Goal: Information Seeking & Learning: Learn about a topic

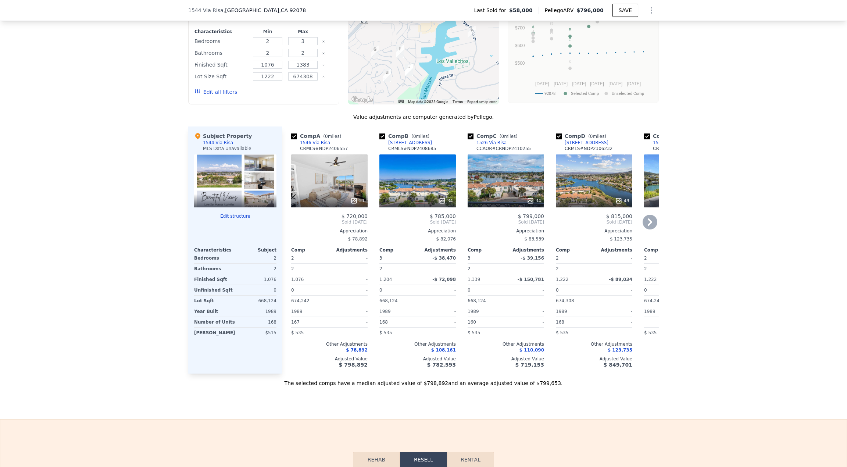
scroll to position [623, 0]
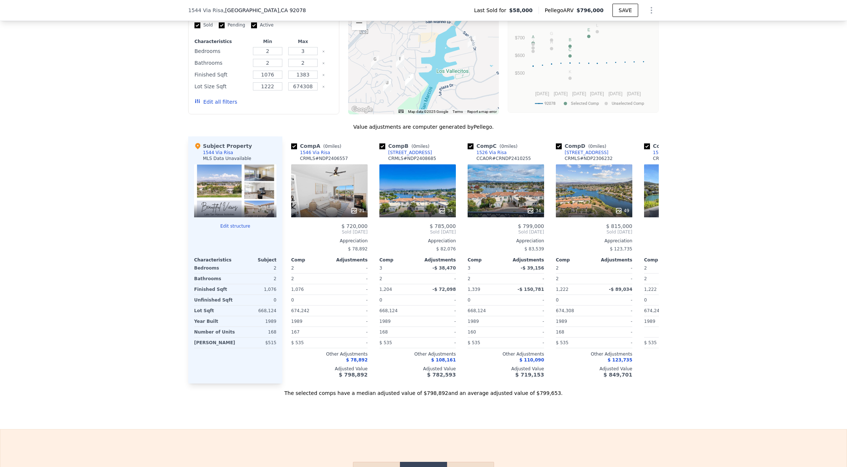
click at [228, 195] on div at bounding box center [235, 190] width 82 height 53
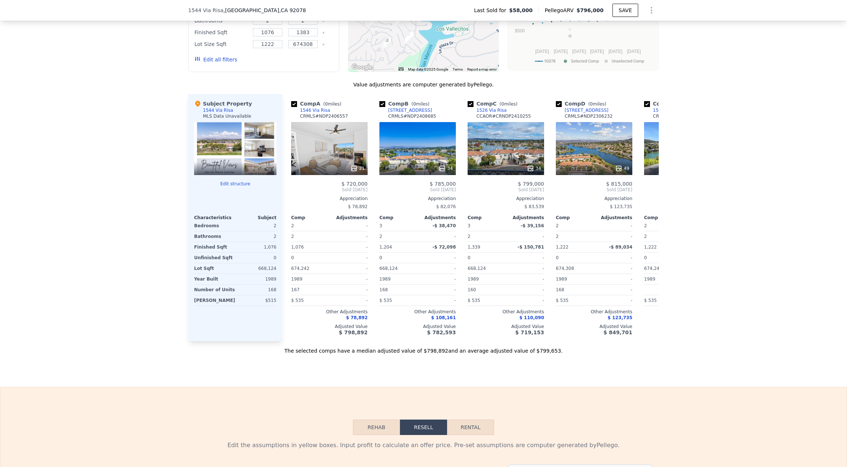
scroll to position [659, 0]
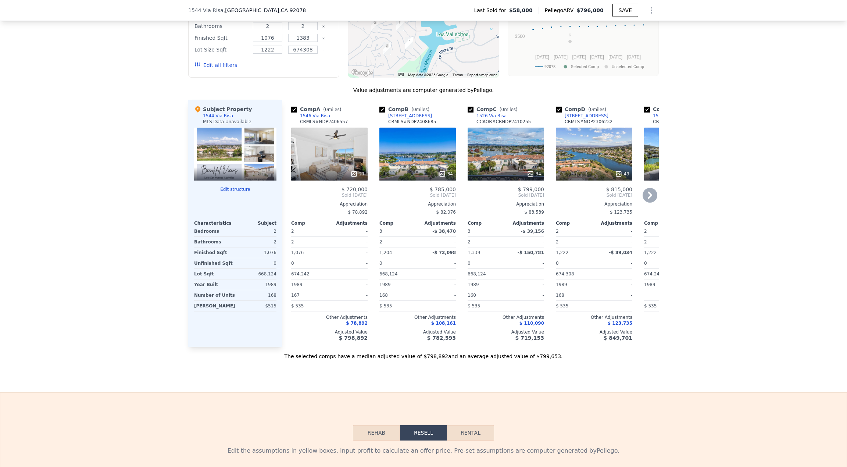
click at [648, 199] on icon at bounding box center [650, 195] width 4 height 7
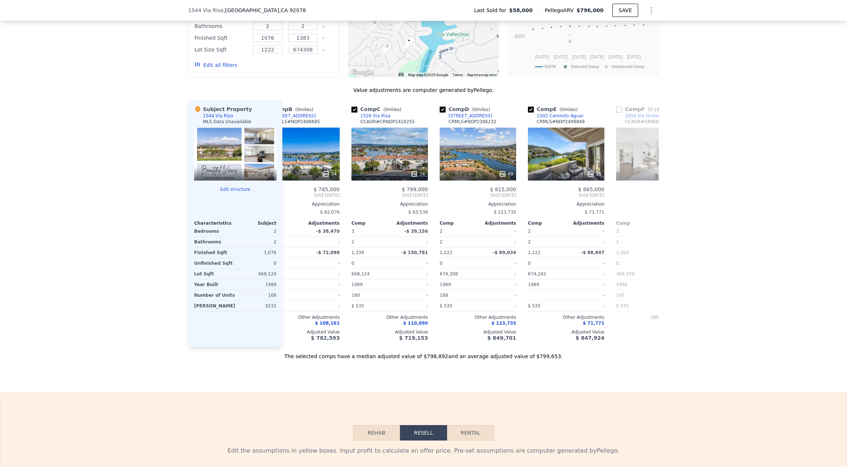
scroll to position [0, 177]
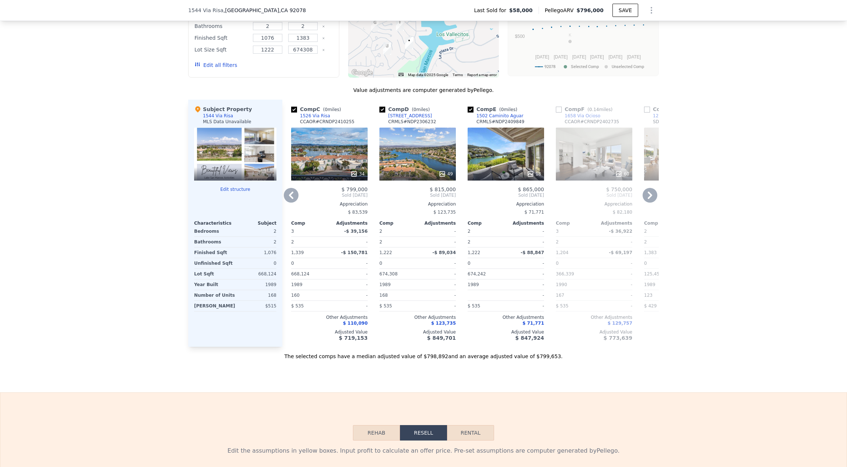
click at [652, 200] on icon at bounding box center [650, 195] width 15 height 15
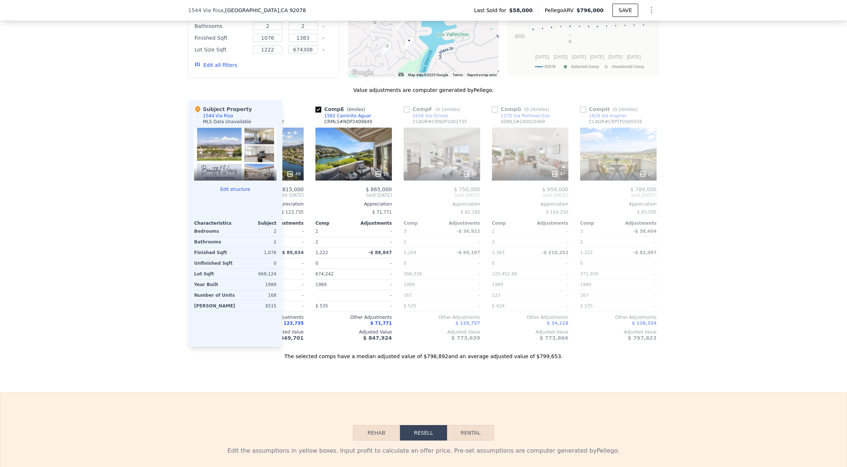
scroll to position [0, 353]
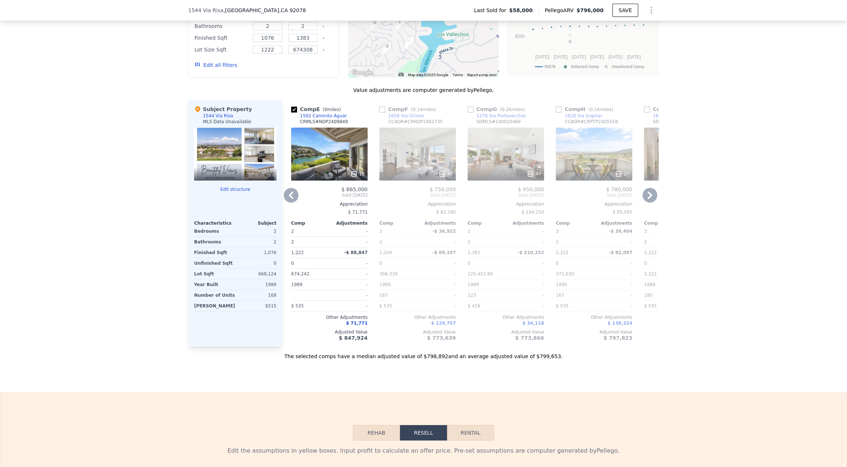
click at [290, 200] on icon at bounding box center [291, 195] width 15 height 15
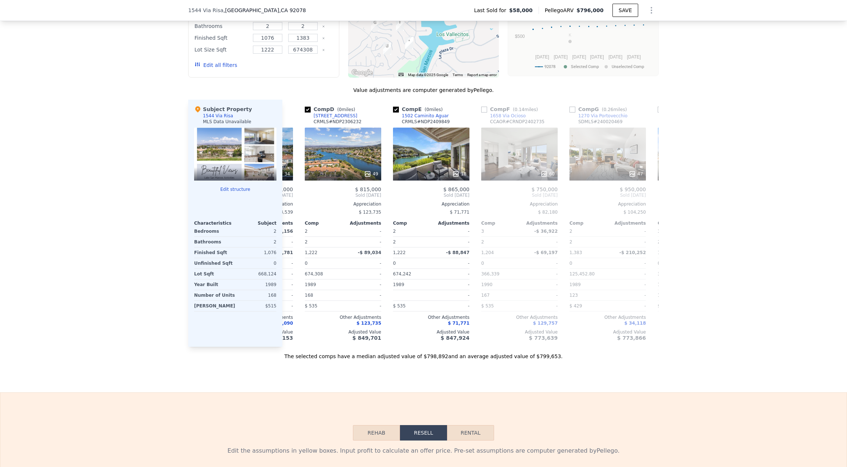
click at [290, 200] on div "Comp A ( 0 miles) 1546 Via Risa CRMLS # NDP2406557 21 $ 720,000 Sold Aug 2024 A…" at bounding box center [470, 223] width 377 height 247
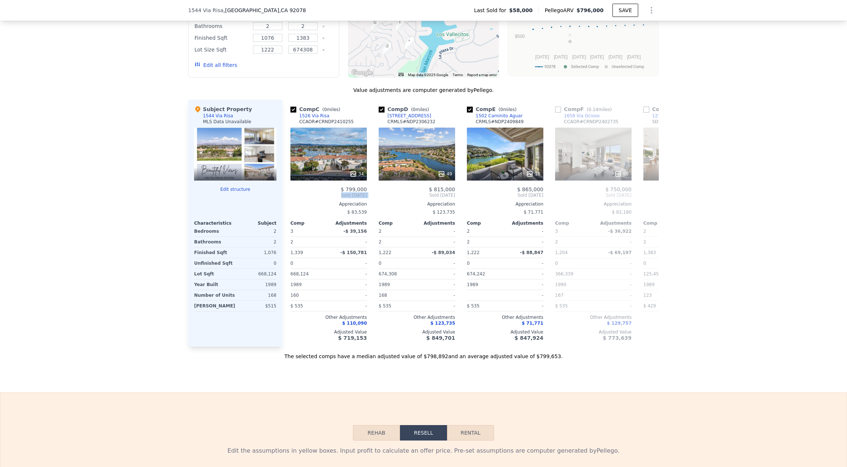
click at [291, 198] on span "Sold Dec 2024" at bounding box center [329, 195] width 76 height 6
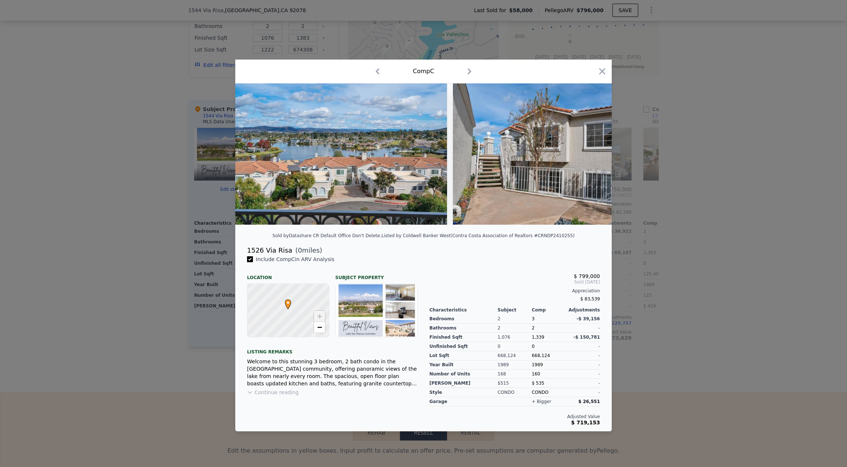
scroll to position [0, 177]
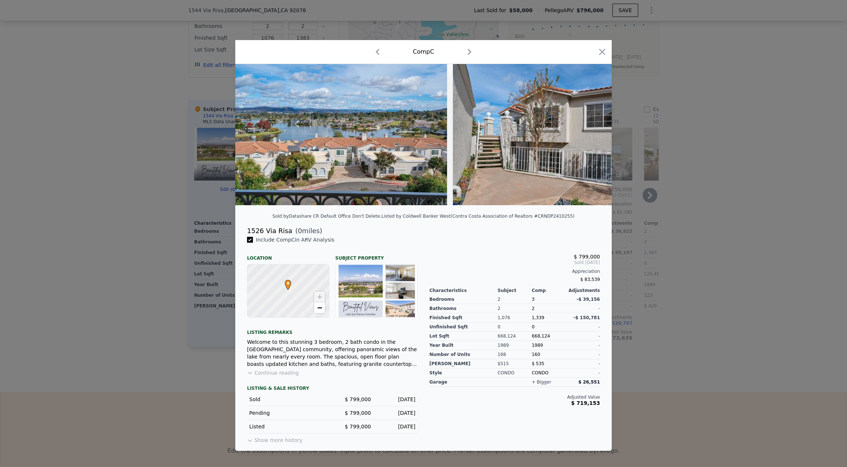
click at [92, 174] on div at bounding box center [423, 233] width 847 height 467
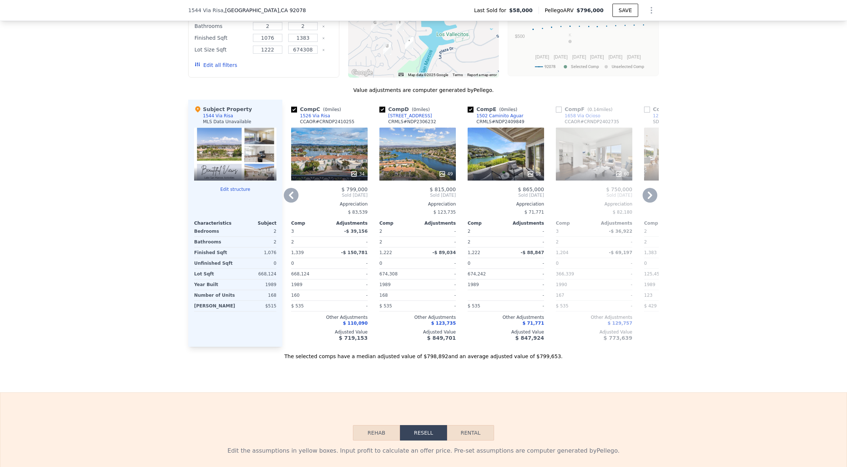
click at [213, 167] on div at bounding box center [235, 154] width 82 height 53
click at [233, 215] on div at bounding box center [235, 212] width 82 height 10
click at [232, 178] on div at bounding box center [235, 173] width 82 height 13
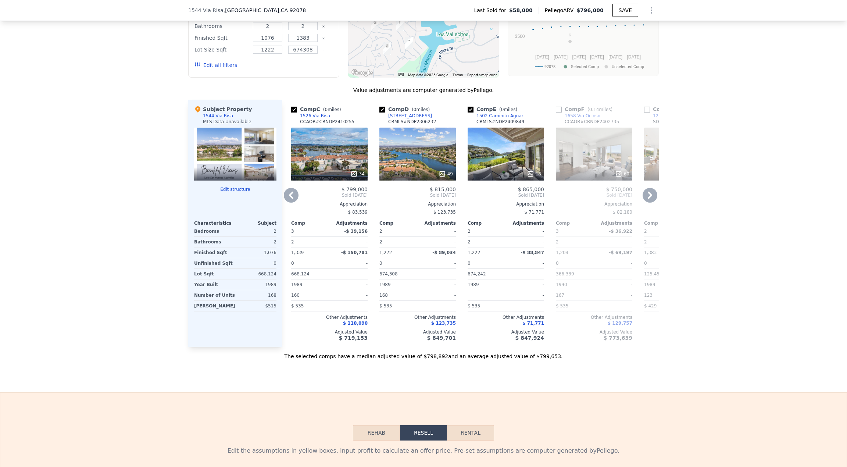
click at [229, 198] on div at bounding box center [235, 195] width 82 height 6
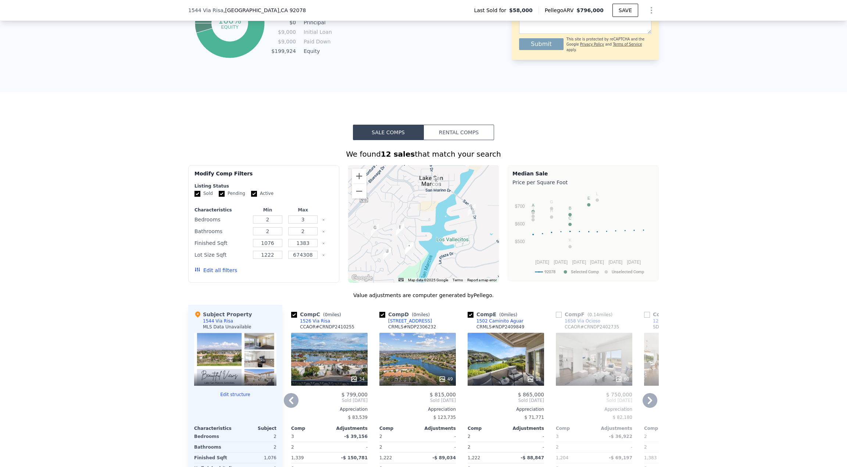
scroll to position [549, 0]
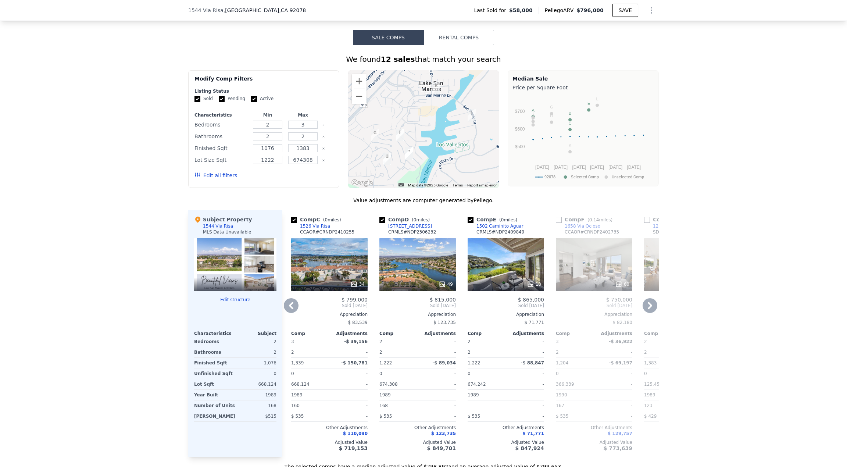
click at [250, 309] on div at bounding box center [235, 306] width 82 height 6
click at [240, 303] on button "Edit structure" at bounding box center [235, 300] width 82 height 6
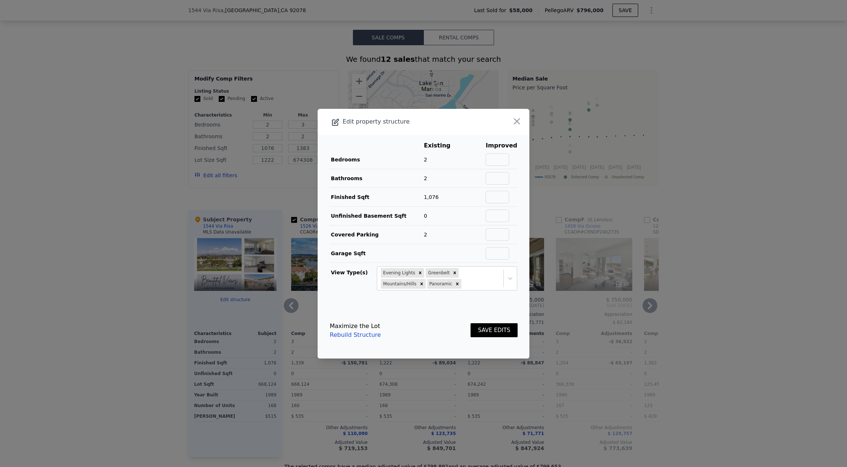
click at [519, 116] on div at bounding box center [508, 122] width 42 height 26
click at [512, 116] on icon "button" at bounding box center [517, 121] width 10 height 10
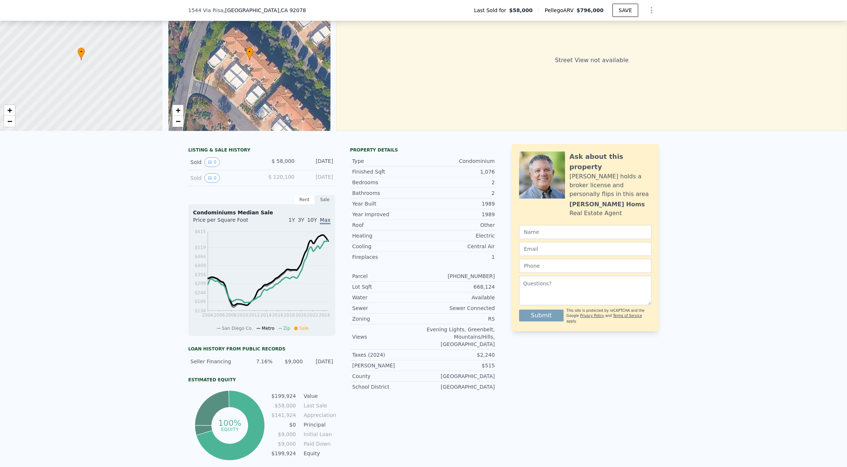
scroll to position [3, 0]
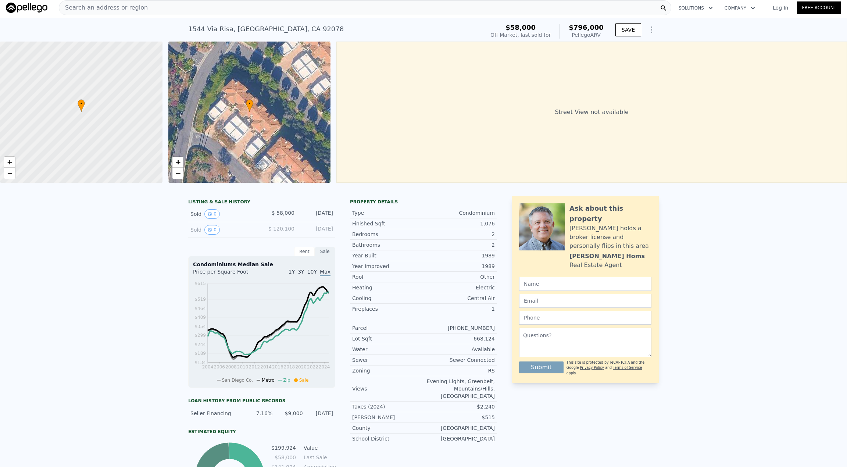
click at [226, 234] on div "Sold 0" at bounding box center [223, 230] width 65 height 10
click at [217, 235] on div "Sold 0" at bounding box center [223, 230] width 65 height 10
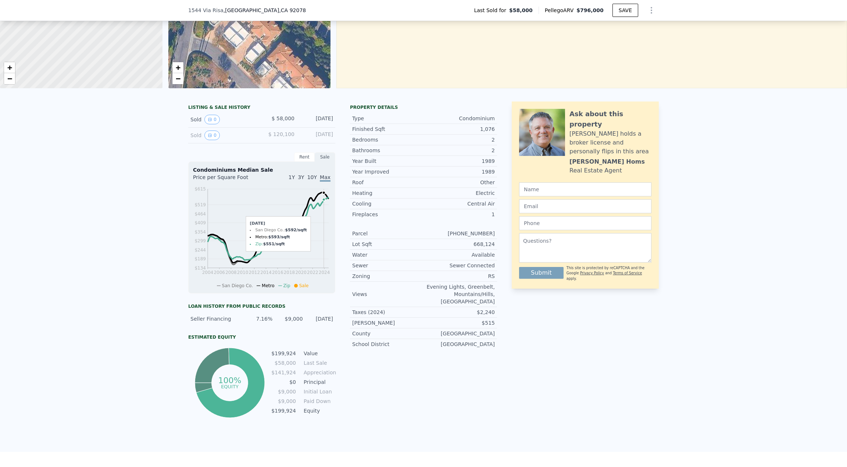
scroll to position [110, 0]
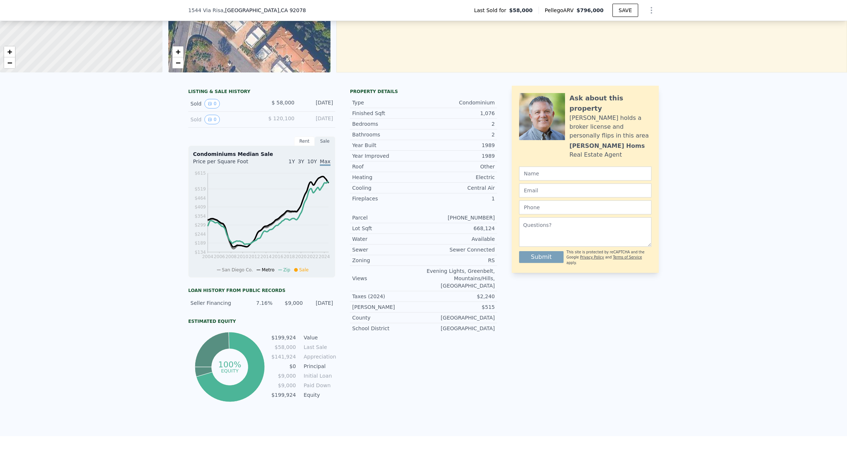
click at [301, 146] on div "Rent" at bounding box center [304, 141] width 21 height 10
click at [324, 146] on div "Sale" at bounding box center [325, 141] width 21 height 10
click at [214, 128] on div "Sold 0 $ 120,100 Dec 8, 1988" at bounding box center [261, 120] width 147 height 16
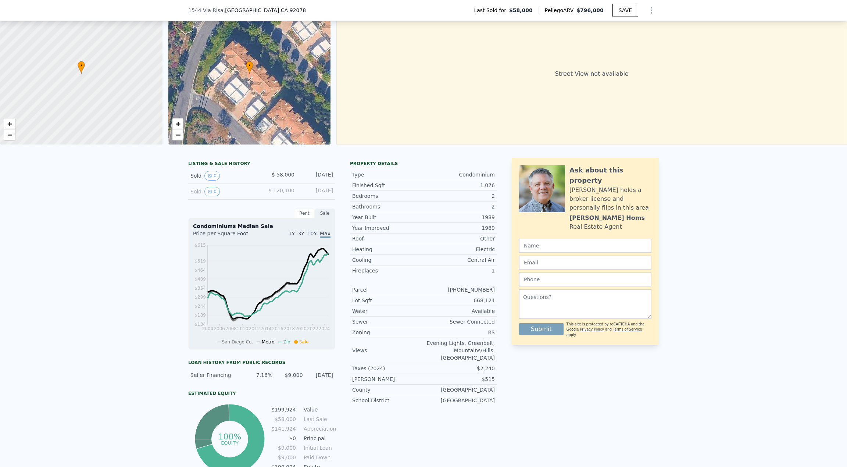
scroll to position [37, 0]
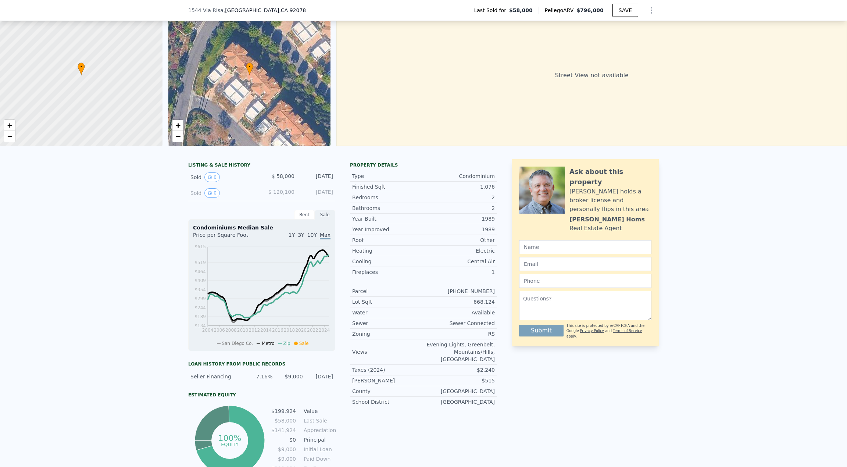
click at [219, 168] on div "LISTING & SALE HISTORY" at bounding box center [261, 165] width 147 height 7
click at [299, 215] on div "LISTING & SALE HISTORY Sold 0 $ 58,000 Dec 6, 1992 Sold 0 $ 120,100 Dec 8, 1988…" at bounding box center [261, 318] width 147 height 318
click at [317, 219] on div "Sale" at bounding box center [325, 215] width 21 height 10
click at [301, 219] on div "Rent" at bounding box center [304, 215] width 21 height 10
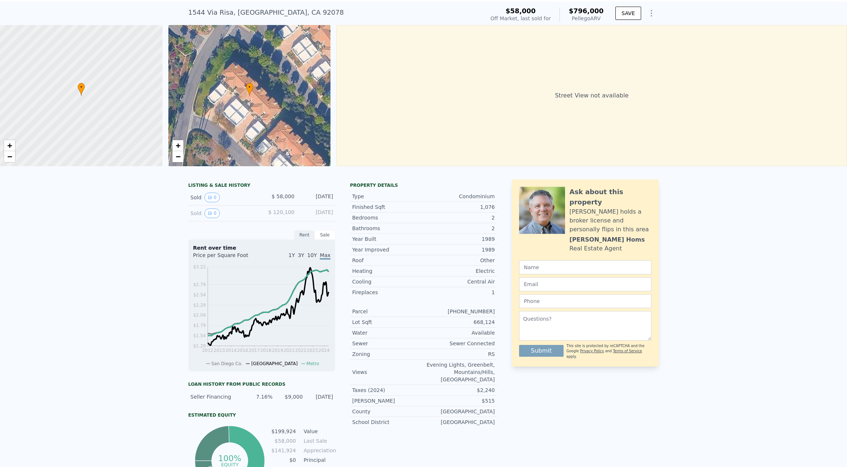
scroll to position [3, 0]
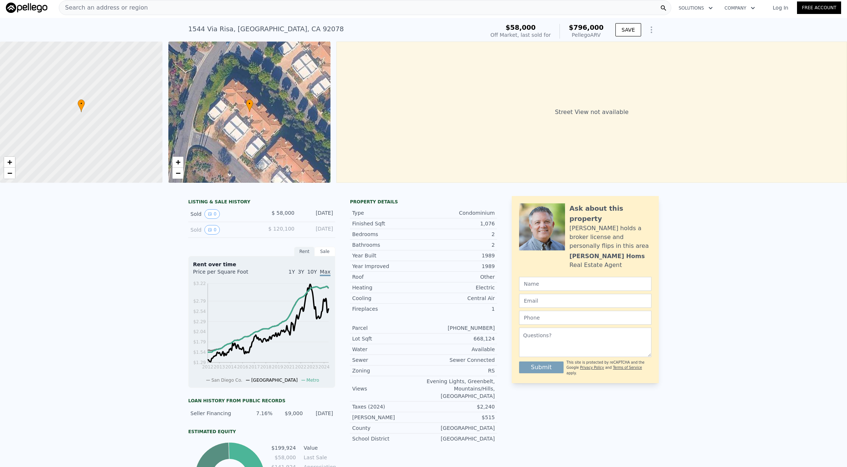
click at [321, 256] on div "Sale" at bounding box center [325, 252] width 21 height 10
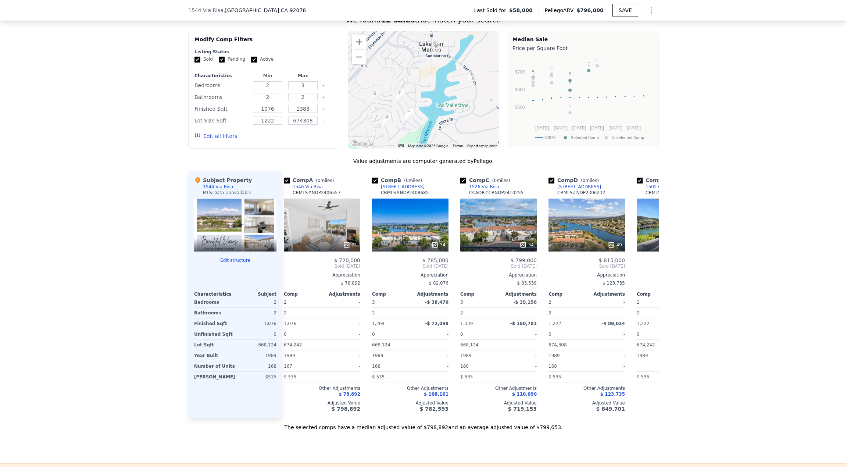
scroll to position [0, 0]
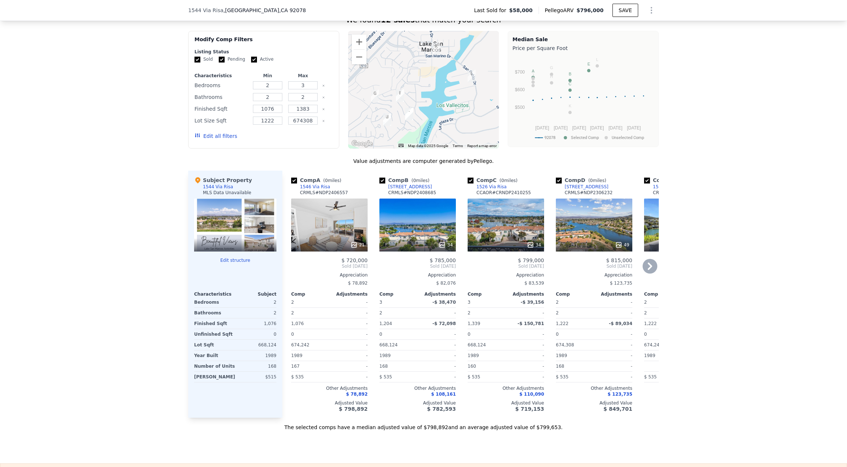
click at [314, 239] on div "21" at bounding box center [329, 225] width 76 height 53
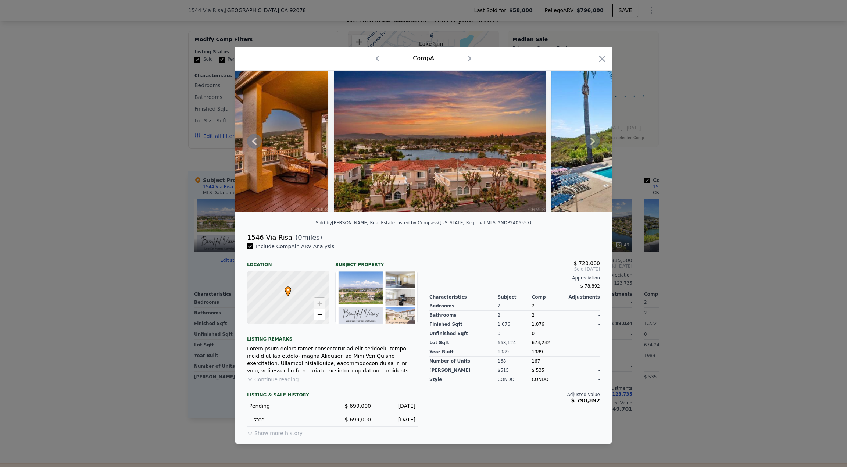
scroll to position [0, 4187]
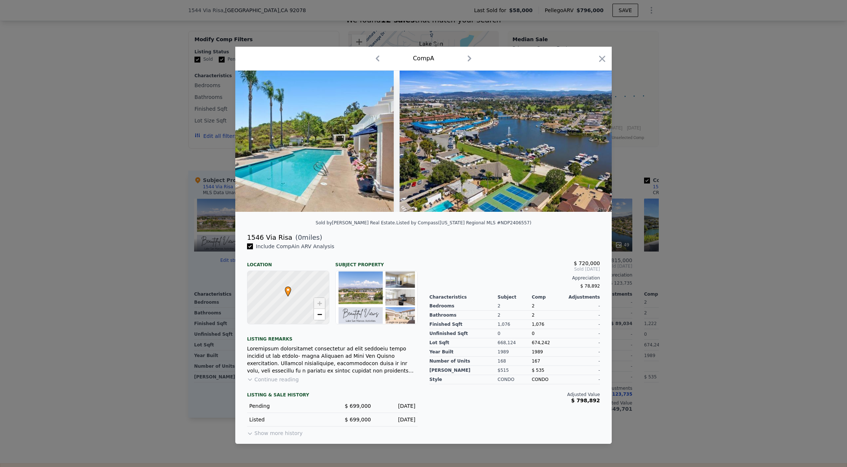
click at [144, 248] on div at bounding box center [423, 233] width 847 height 467
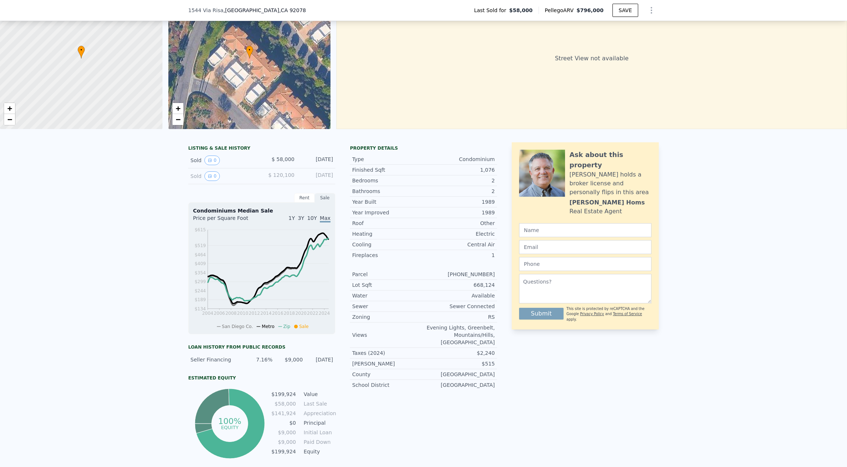
scroll to position [3, 0]
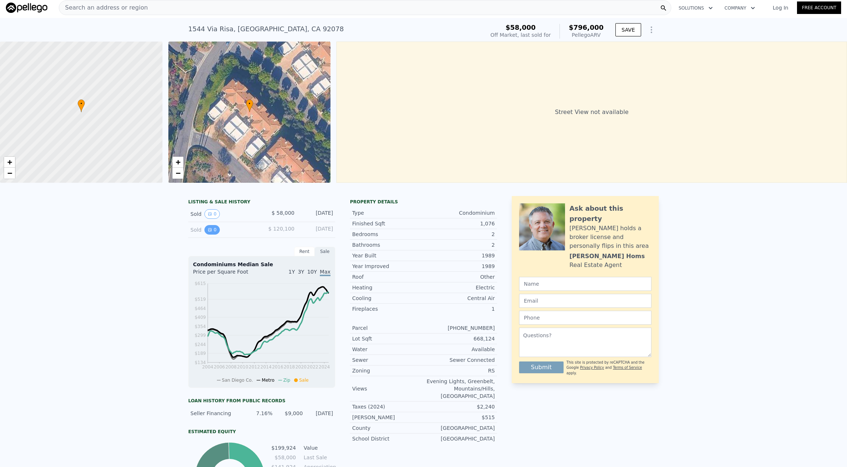
click at [209, 231] on icon "View historical data" at bounding box center [210, 229] width 3 height 3
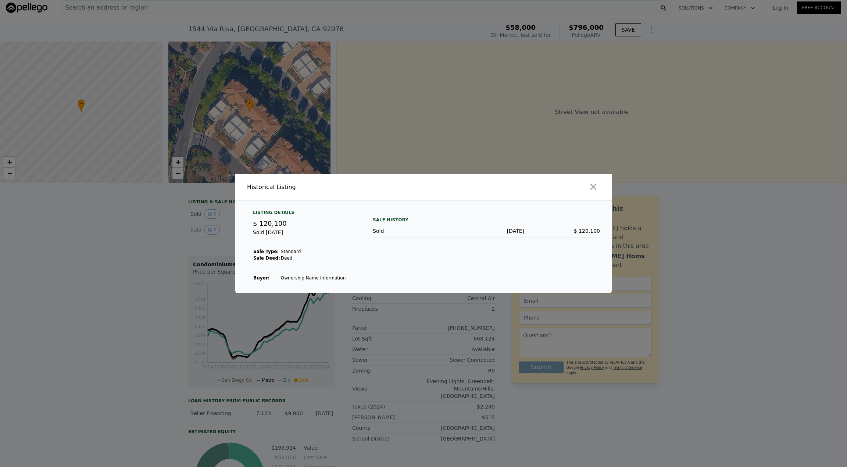
click at [131, 257] on div at bounding box center [423, 233] width 847 height 467
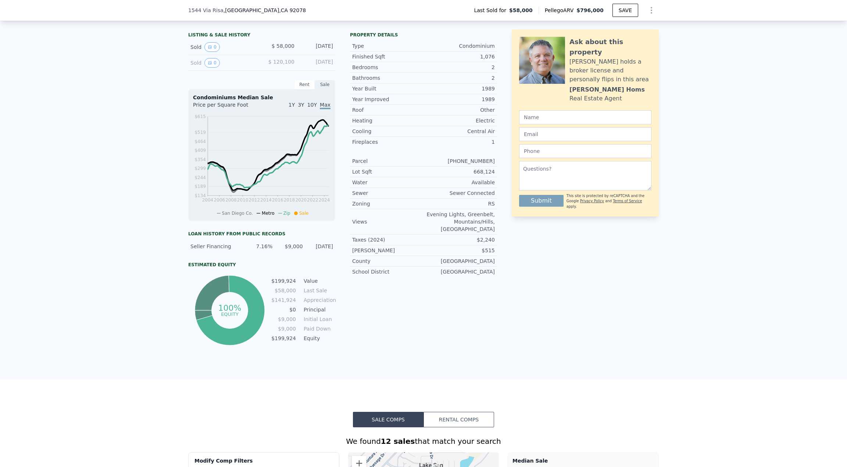
scroll to position [184, 0]
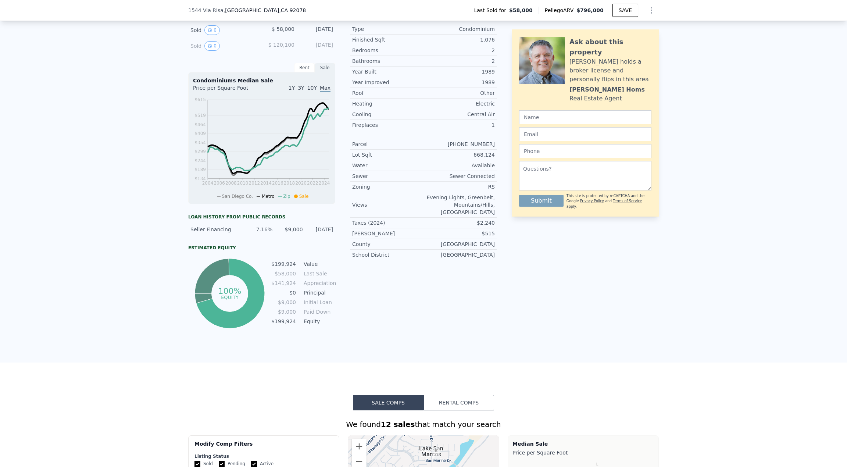
click at [301, 78] on div "Condominiums Median Sale Price per Square Foot 1Y 3Y 10Y Max 2004 2006 2008 201…" at bounding box center [261, 138] width 147 height 132
click at [301, 72] on div "Rent" at bounding box center [304, 68] width 21 height 10
click at [325, 72] on div "Sale" at bounding box center [325, 68] width 21 height 10
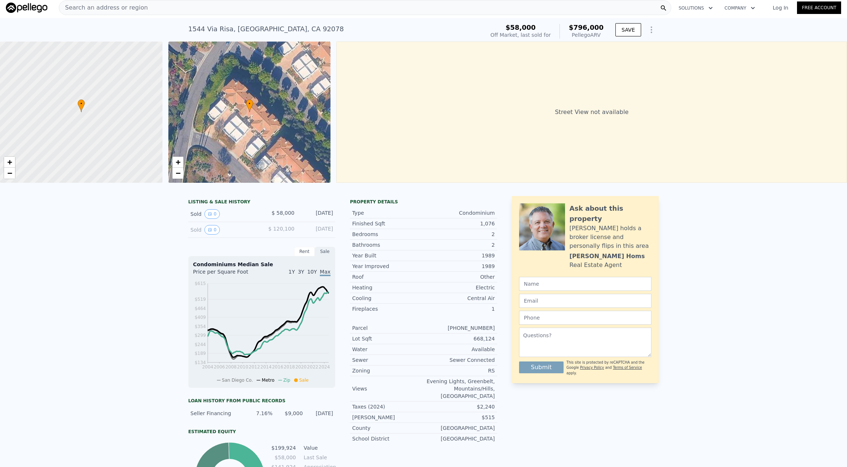
scroll to position [0, 0]
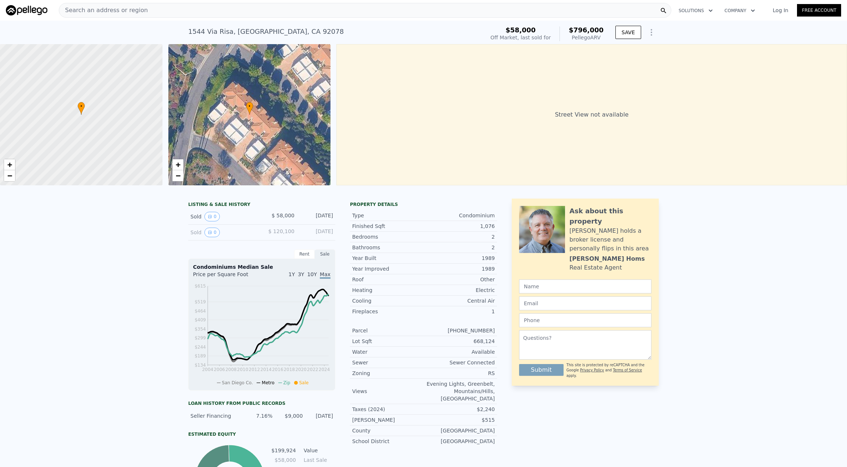
click at [648, 31] on icon "Show Options" at bounding box center [651, 32] width 9 height 9
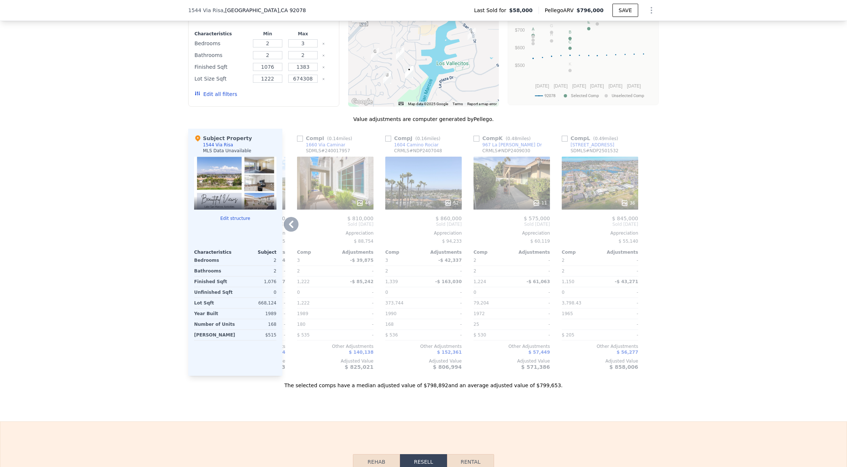
scroll to position [696, 0]
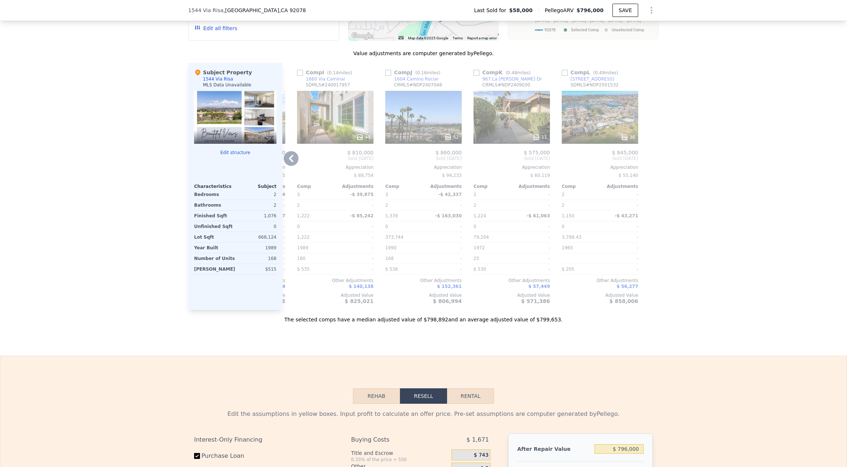
click at [290, 160] on icon at bounding box center [291, 158] width 15 height 15
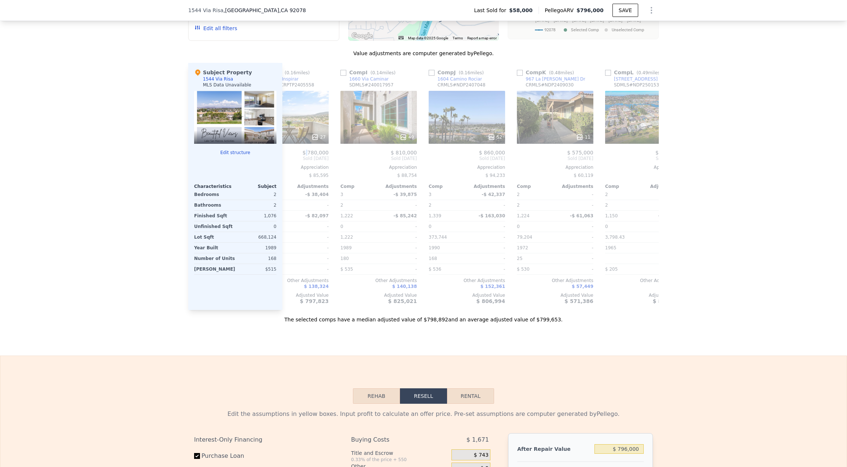
click at [290, 160] on div "Comp A ( 0 miles) 1546 Via Risa CRMLS # NDP2406557 21 $ 720,000 Sold Aug 2024 A…" at bounding box center [470, 186] width 377 height 247
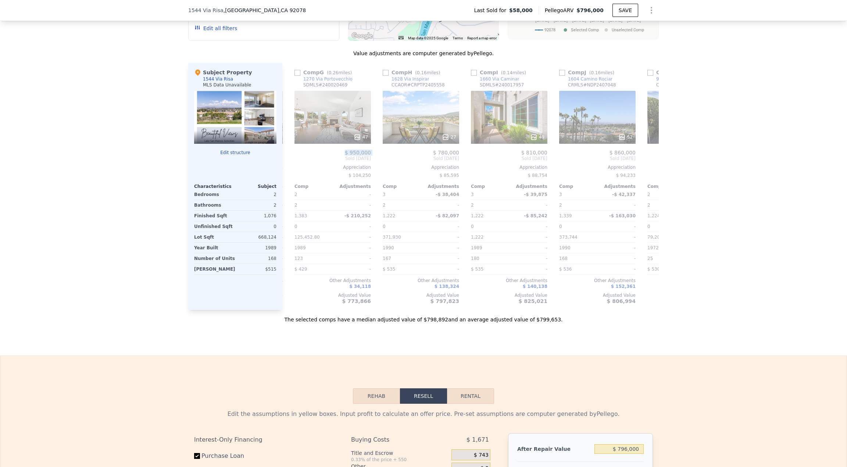
click at [290, 160] on div "Comp A ( 0 miles) 1546 Via Risa CRMLS # NDP2406557 21 $ 720,000 Sold Aug 2024 A…" at bounding box center [470, 186] width 377 height 247
click at [290, 160] on icon at bounding box center [291, 158] width 15 height 15
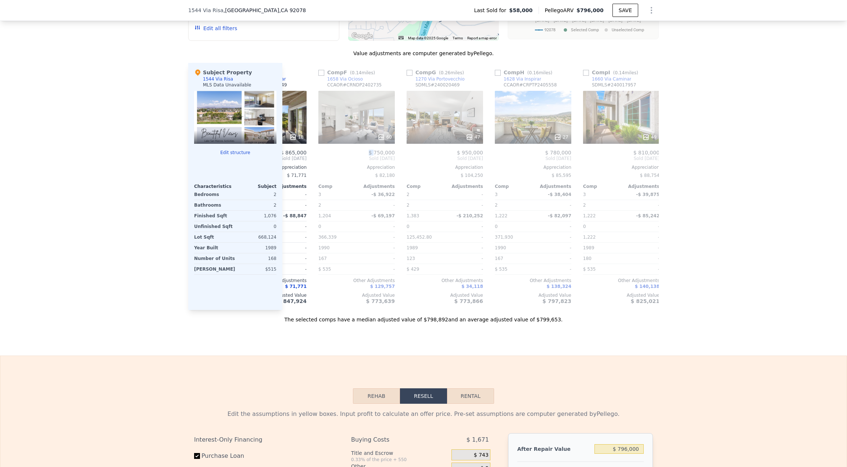
click at [290, 160] on div "Comp A ( 0 miles) 1546 Via Risa CRMLS # NDP2406557 21 $ 720,000 Sold Aug 2024 A…" at bounding box center [470, 186] width 377 height 247
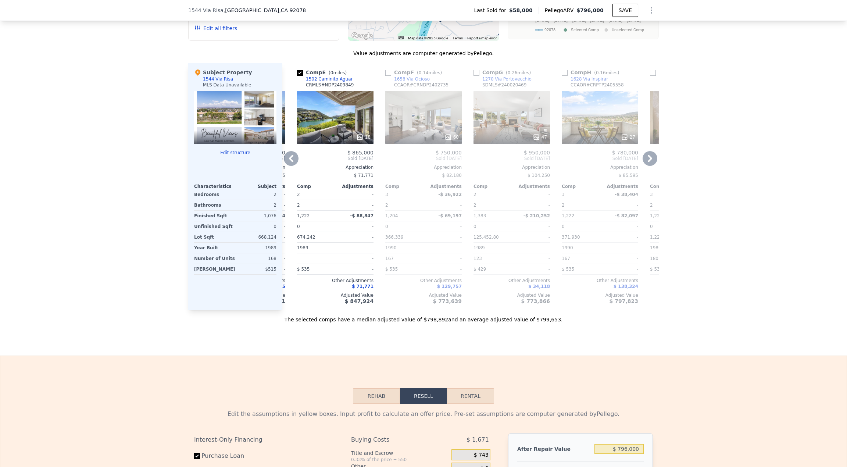
click at [288, 160] on icon at bounding box center [291, 158] width 15 height 15
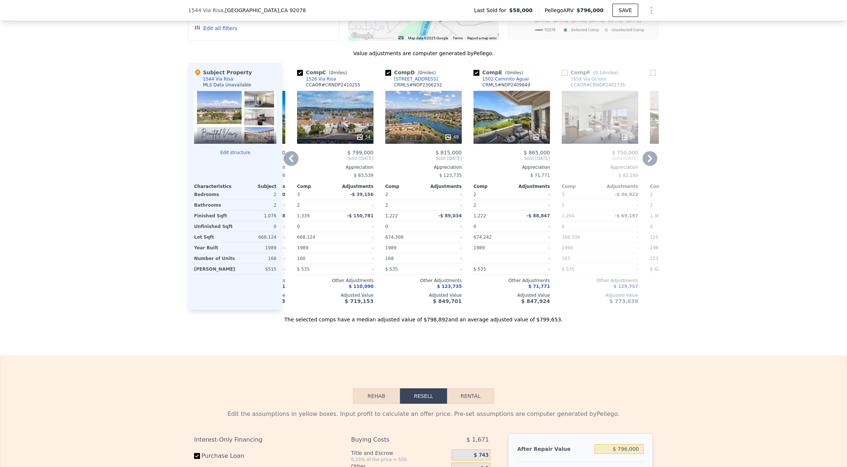
click at [288, 160] on icon at bounding box center [291, 158] width 15 height 15
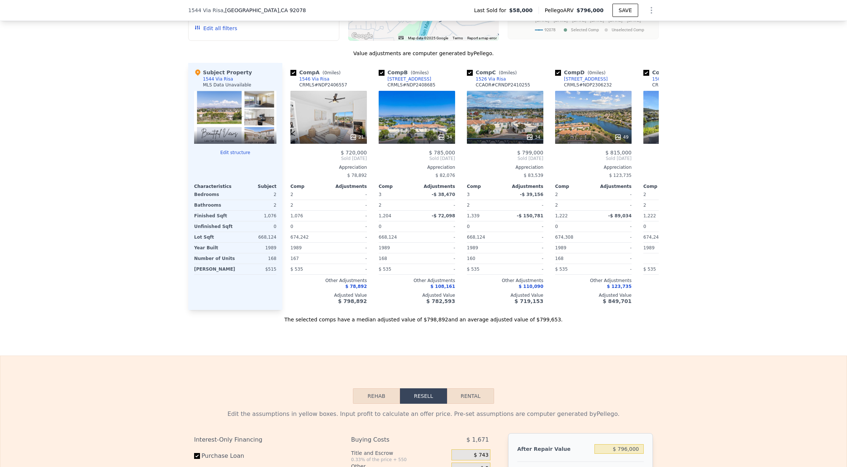
scroll to position [0, 0]
click at [291, 156] on div "$ 720,000" at bounding box center [329, 153] width 76 height 6
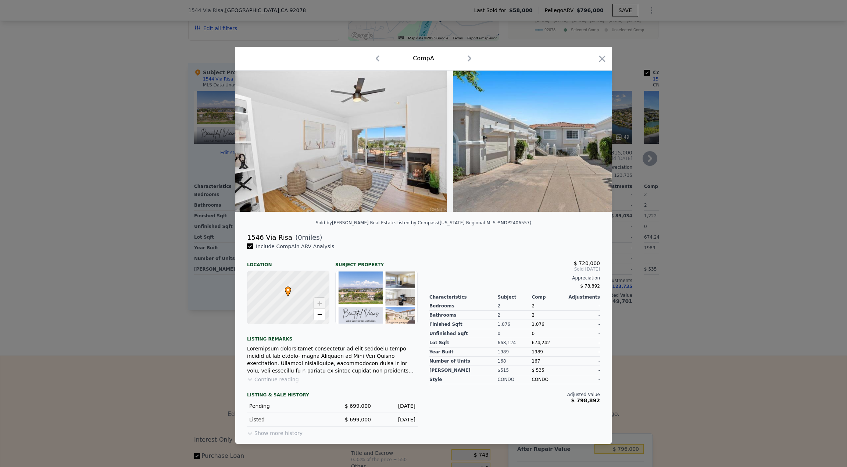
click at [94, 238] on div at bounding box center [423, 233] width 847 height 467
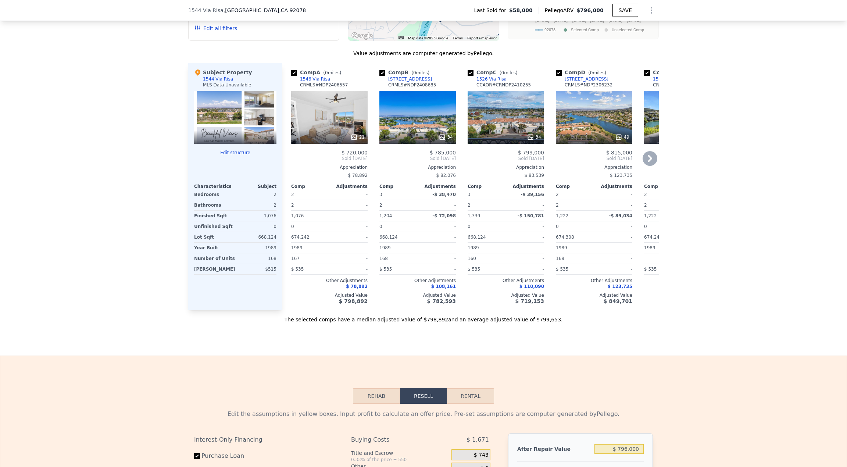
click at [319, 126] on div "21" at bounding box center [329, 117] width 76 height 53
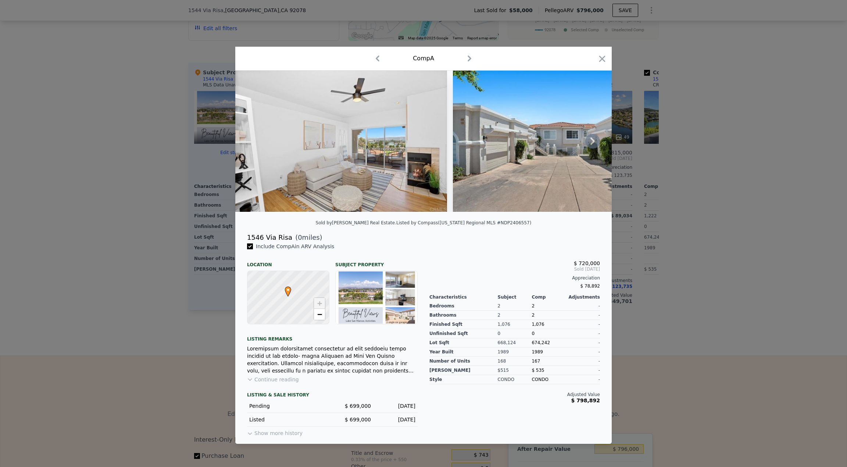
click at [343, 140] on img at bounding box center [341, 141] width 212 height 141
click at [599, 56] on icon "button" at bounding box center [602, 59] width 10 height 10
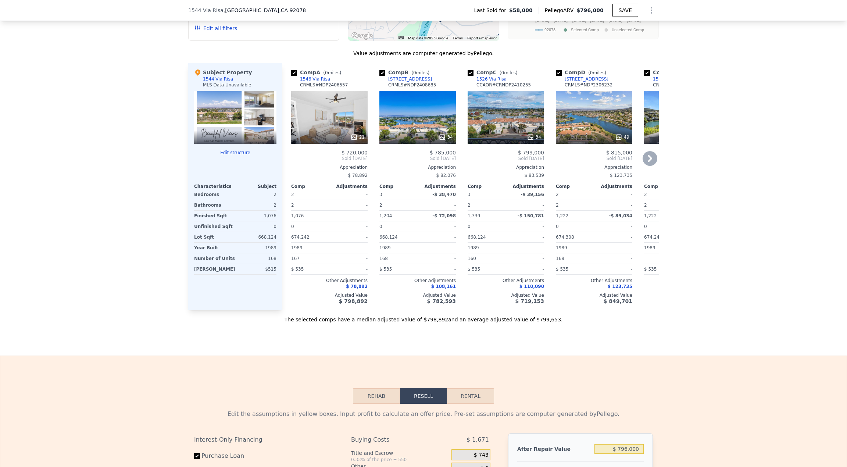
click at [324, 119] on div "21" at bounding box center [329, 117] width 76 height 53
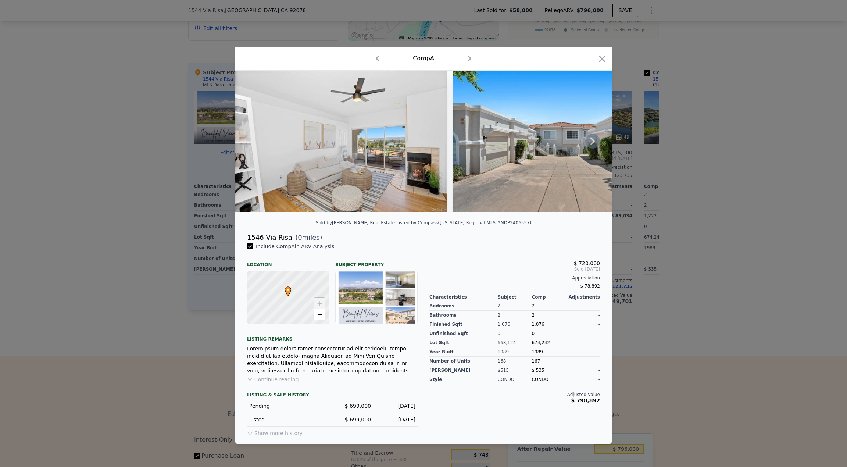
click at [594, 139] on icon at bounding box center [592, 141] width 15 height 15
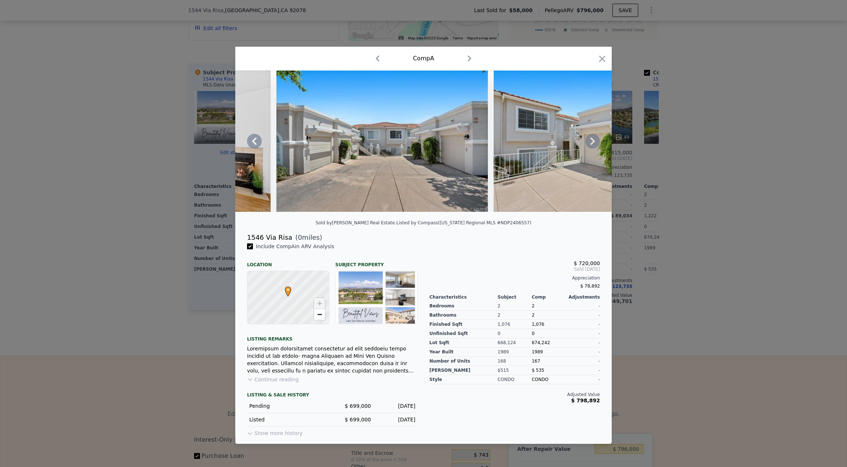
click at [594, 139] on div at bounding box center [423, 141] width 377 height 141
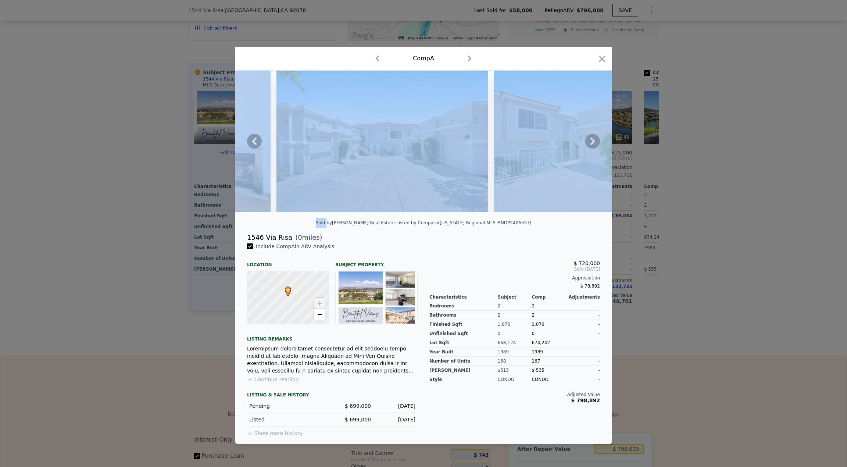
click at [594, 139] on icon at bounding box center [592, 141] width 15 height 15
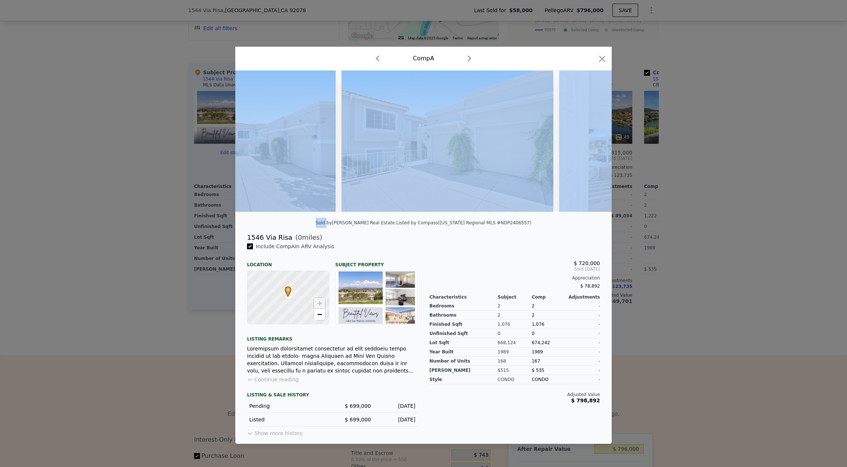
scroll to position [0, 353]
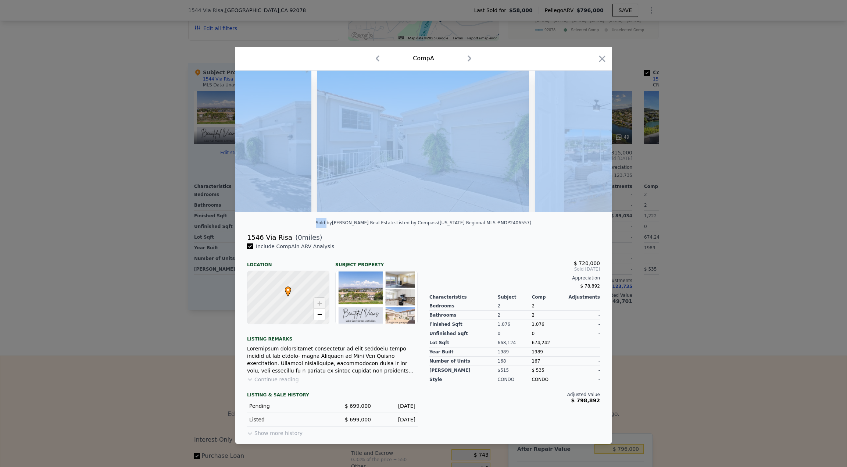
click at [565, 217] on div at bounding box center [423, 144] width 377 height 147
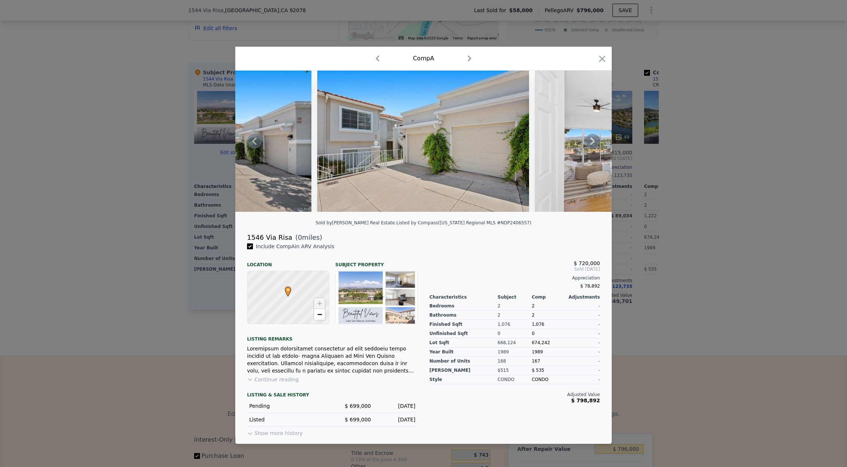
click at [591, 138] on icon at bounding box center [593, 141] width 4 height 7
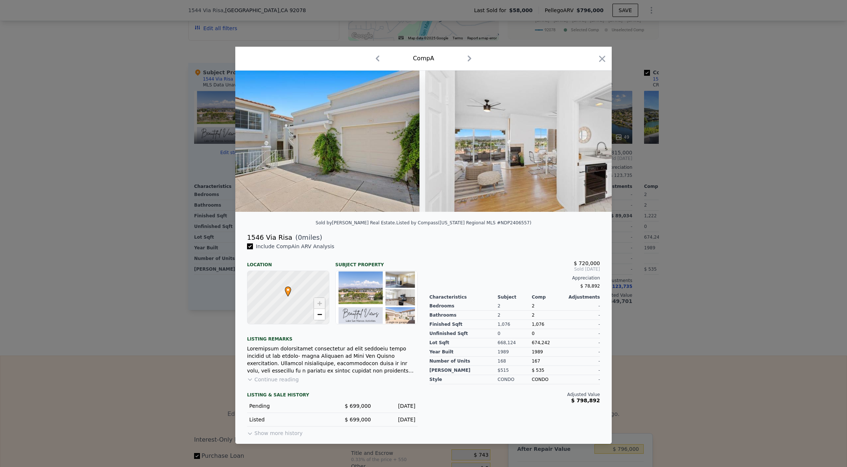
scroll to position [0, 530]
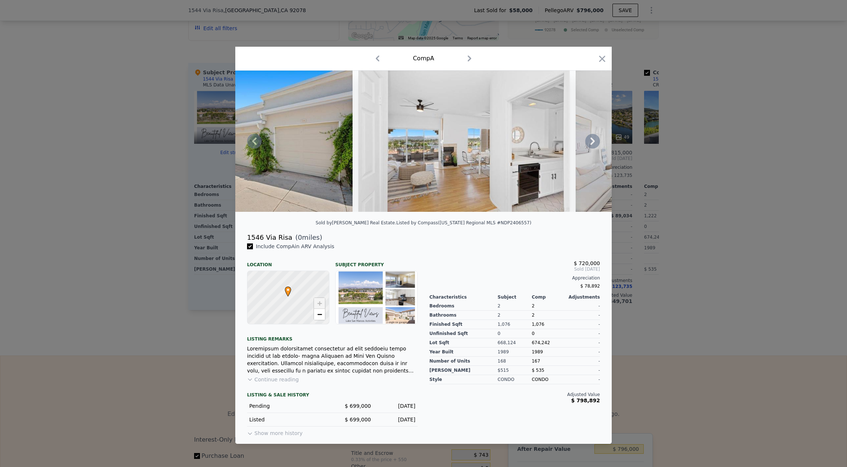
click at [591, 138] on div at bounding box center [423, 141] width 377 height 141
click at [593, 142] on icon at bounding box center [592, 141] width 15 height 15
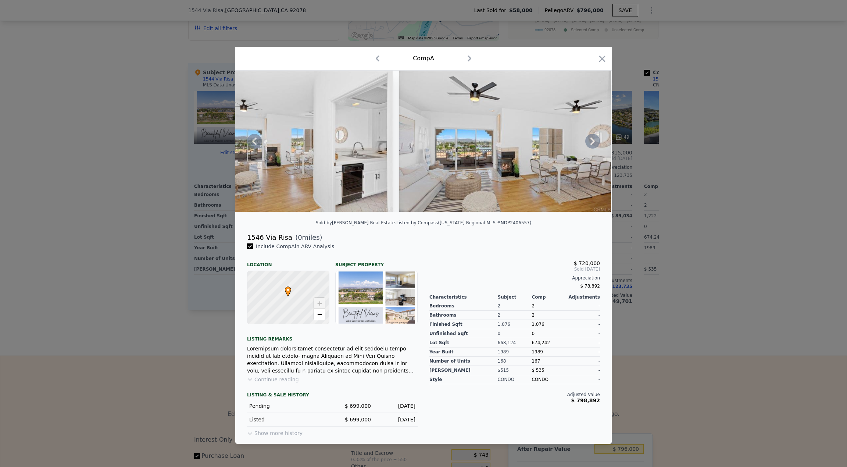
click at [593, 142] on icon at bounding box center [592, 141] width 15 height 15
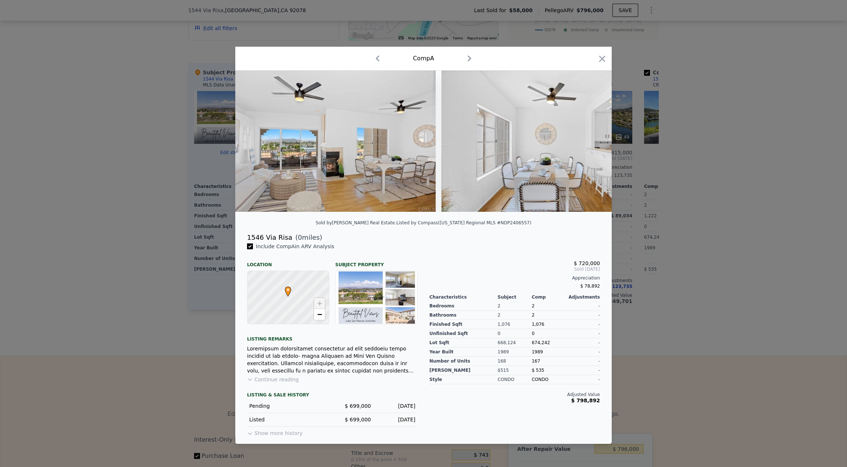
scroll to position [0, 883]
click at [593, 142] on div at bounding box center [423, 141] width 377 height 141
click at [593, 142] on icon at bounding box center [592, 141] width 15 height 15
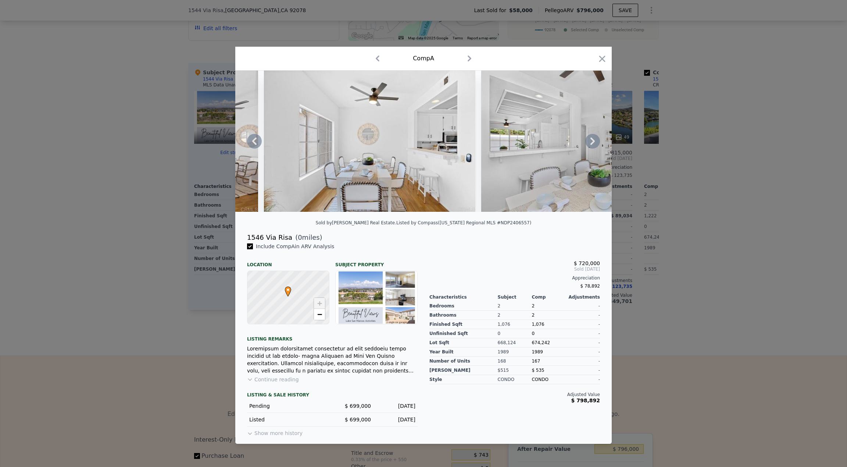
click at [593, 142] on icon at bounding box center [592, 141] width 15 height 15
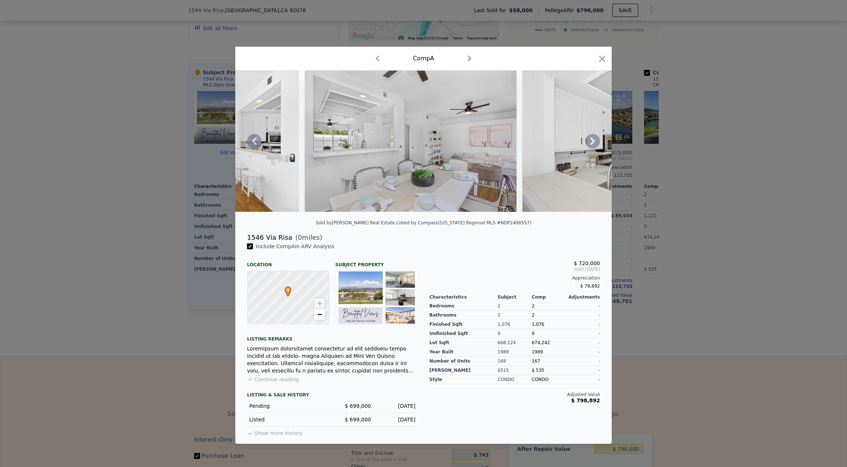
click at [593, 142] on icon at bounding box center [593, 141] width 4 height 7
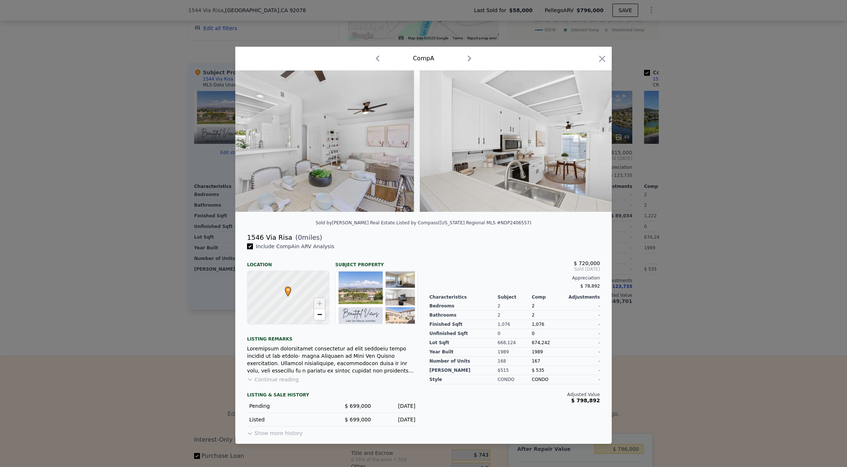
scroll to position [0, 1412]
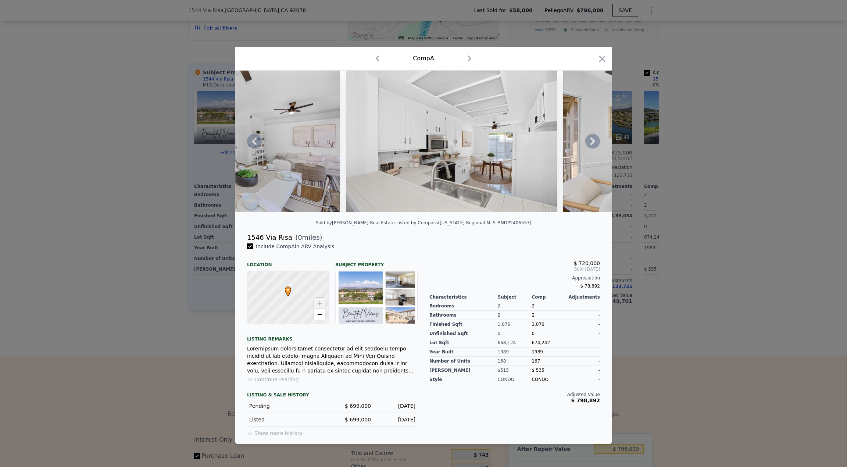
click at [593, 142] on icon at bounding box center [593, 141] width 4 height 7
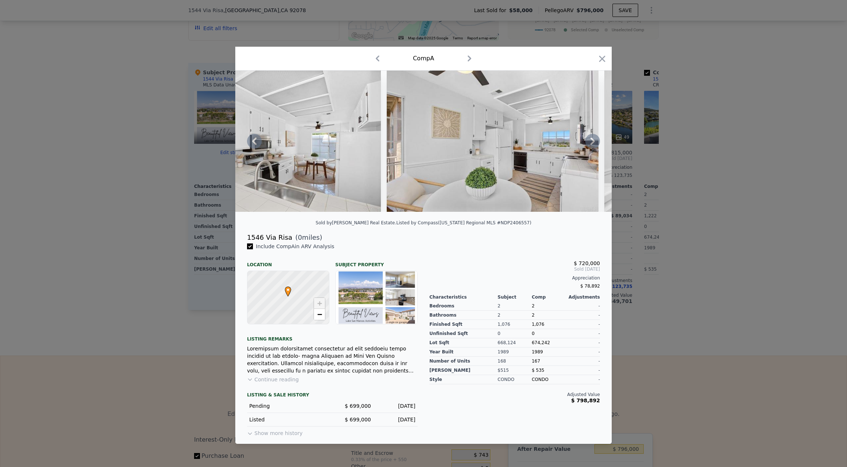
click at [593, 142] on icon at bounding box center [593, 141] width 4 height 7
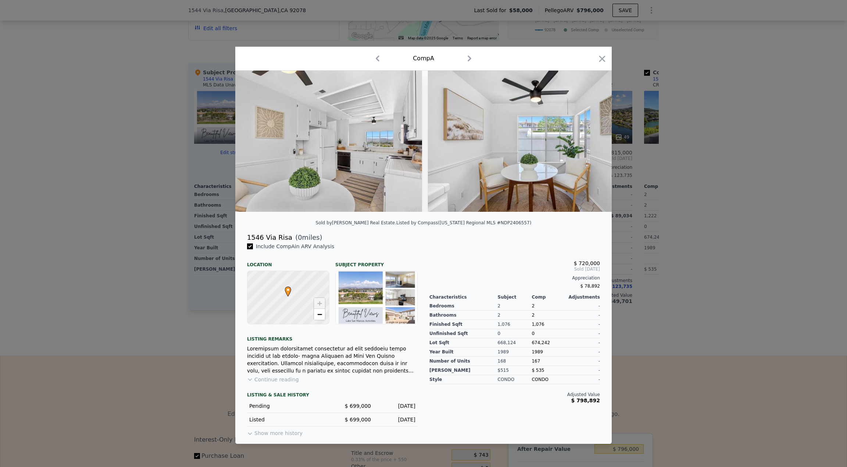
click at [593, 142] on div at bounding box center [423, 141] width 377 height 141
click at [593, 142] on icon at bounding box center [593, 141] width 4 height 7
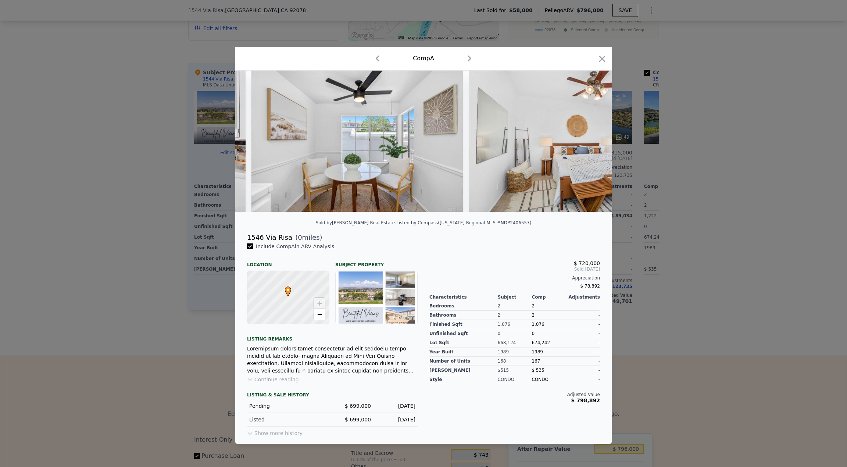
click at [593, 142] on div at bounding box center [423, 141] width 377 height 141
click at [593, 142] on icon at bounding box center [593, 141] width 4 height 7
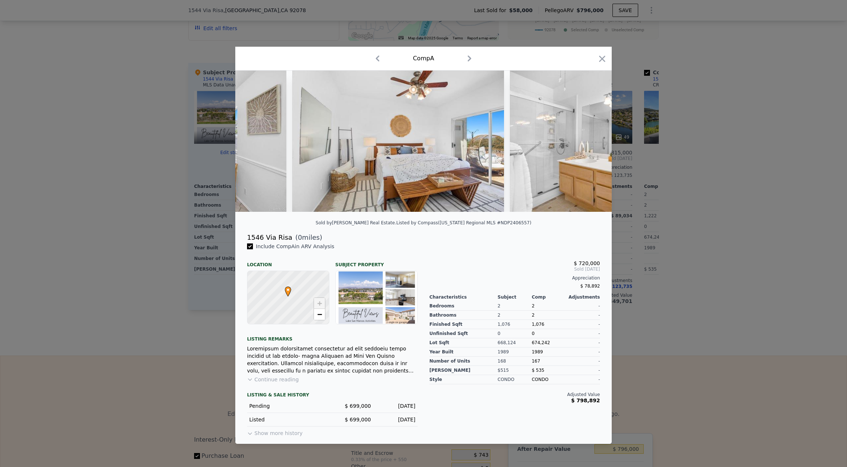
click at [593, 142] on img at bounding box center [616, 141] width 212 height 141
click at [593, 142] on icon at bounding box center [593, 141] width 4 height 7
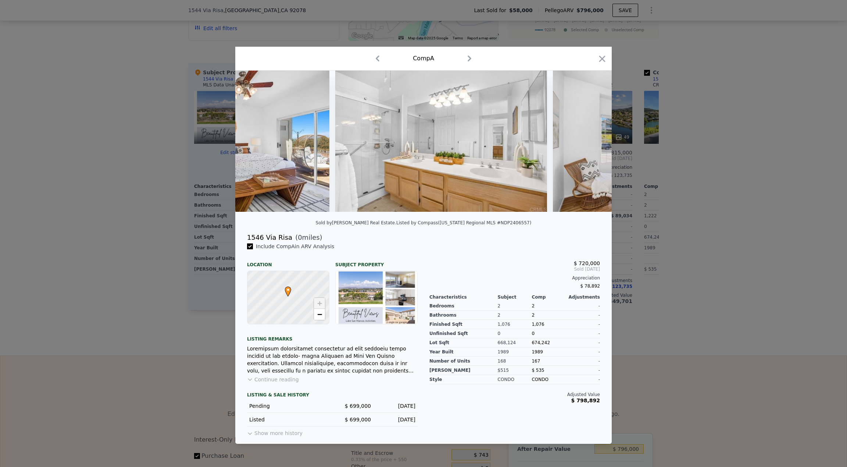
scroll to position [0, 2295]
click at [592, 144] on icon at bounding box center [593, 141] width 4 height 7
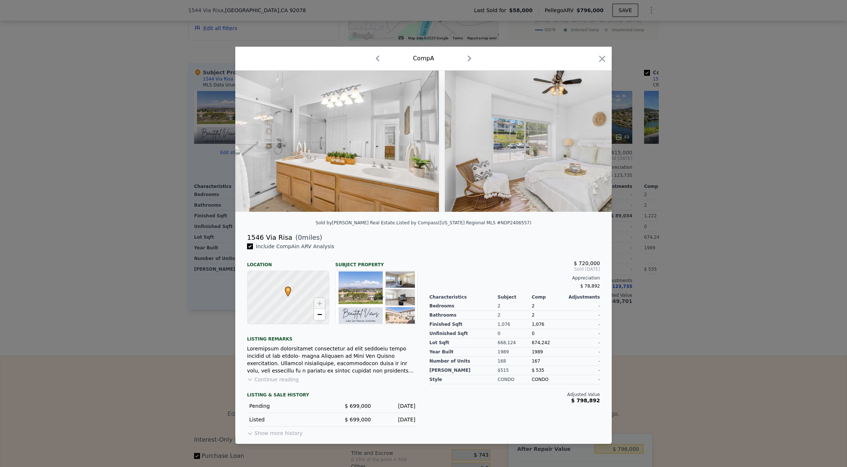
scroll to position [0, 2471]
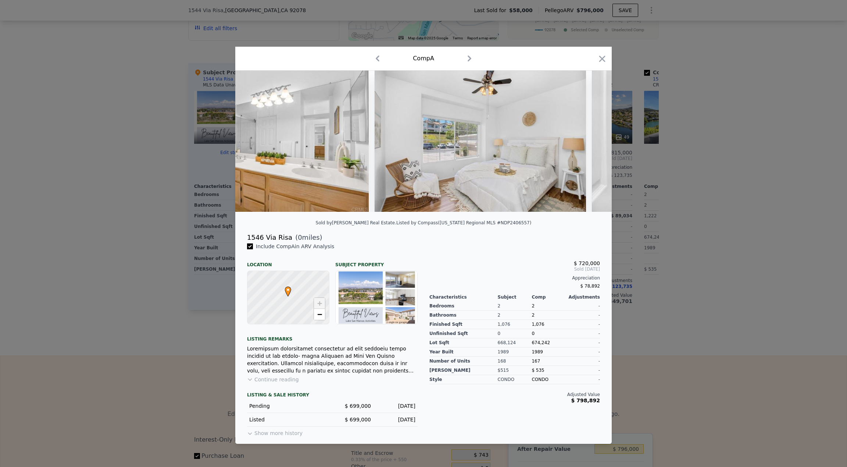
click at [592, 144] on div at bounding box center [423, 141] width 377 height 141
click at [592, 144] on icon at bounding box center [593, 141] width 4 height 7
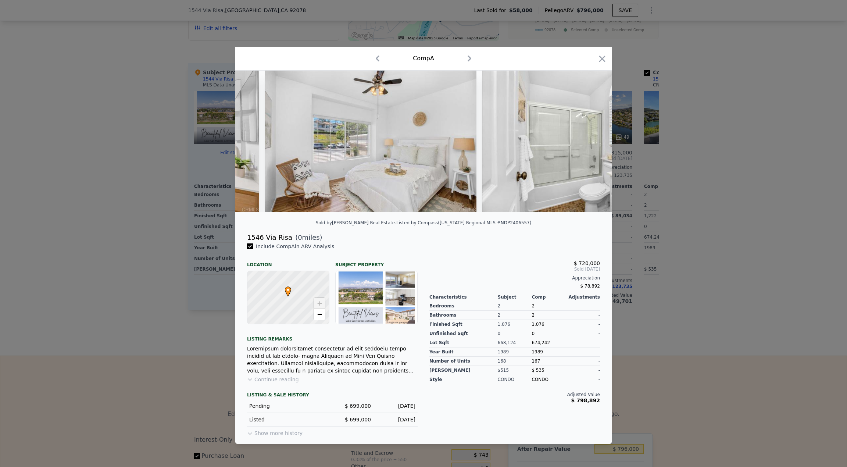
scroll to position [0, 2648]
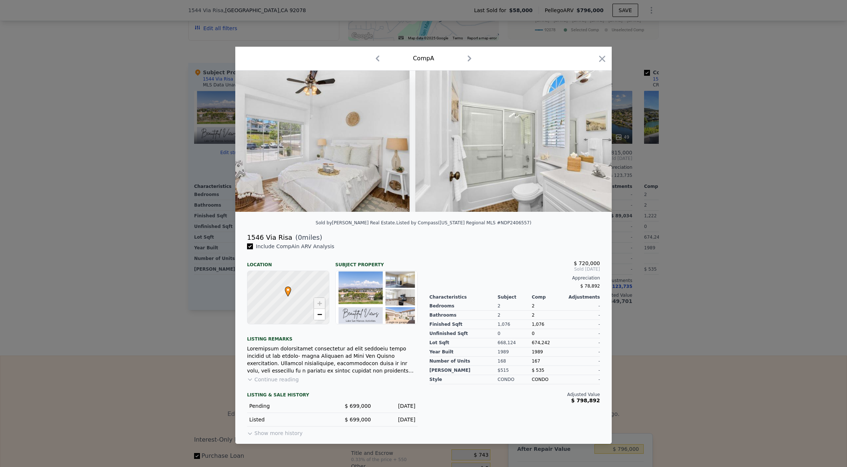
click at [592, 143] on div at bounding box center [423, 141] width 377 height 141
click at [592, 143] on icon at bounding box center [593, 141] width 4 height 7
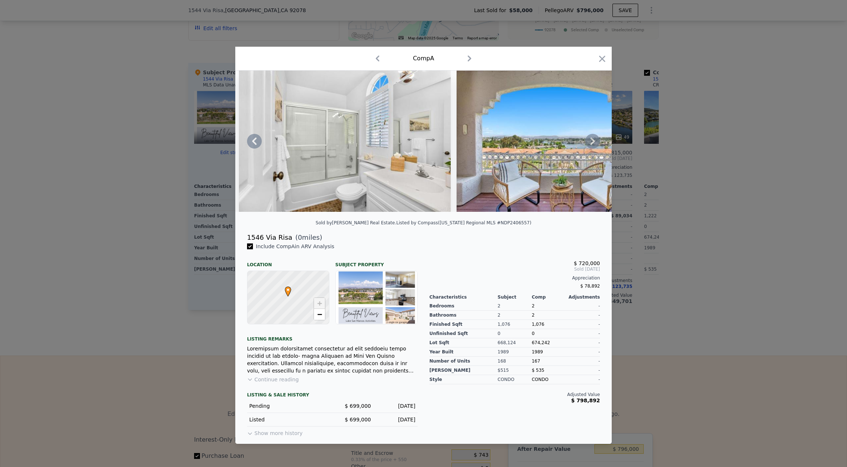
click at [594, 144] on icon at bounding box center [592, 141] width 15 height 15
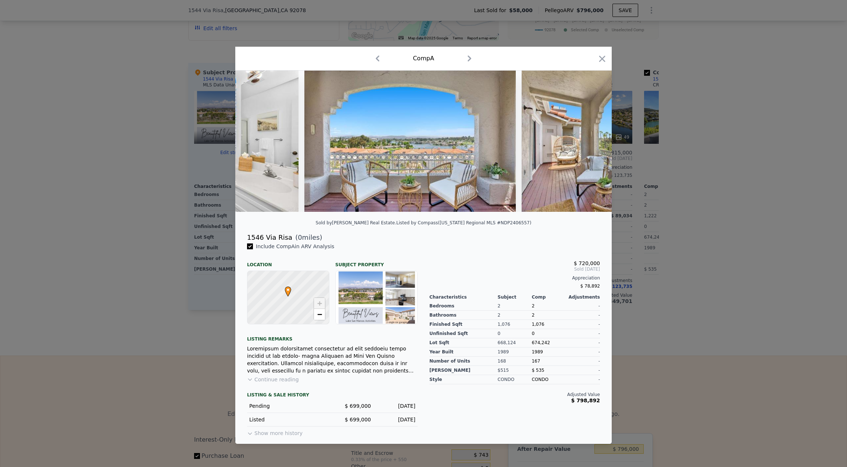
scroll to position [0, 3001]
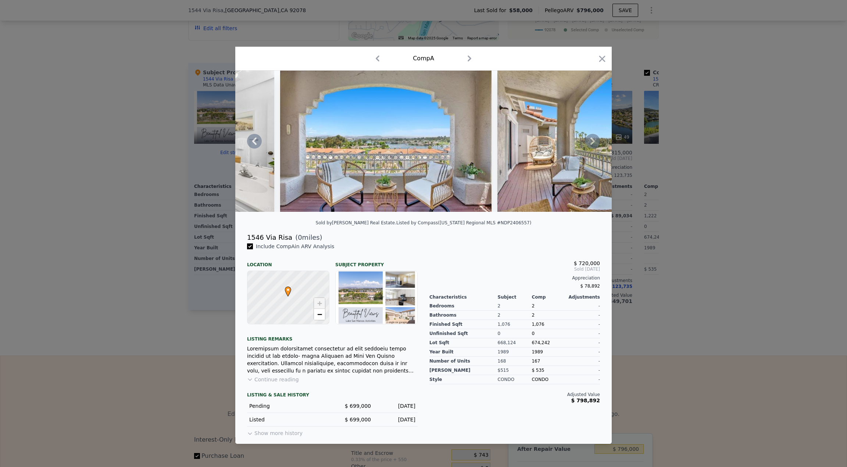
click at [587, 139] on icon at bounding box center [592, 141] width 15 height 15
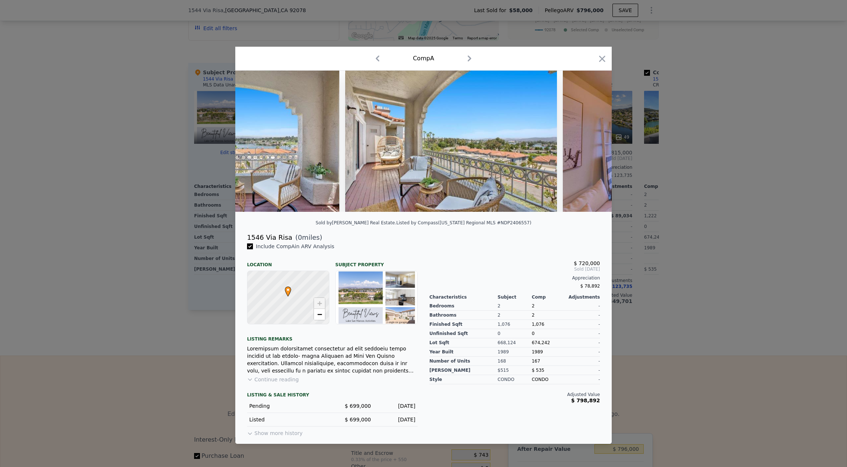
scroll to position [0, 3178]
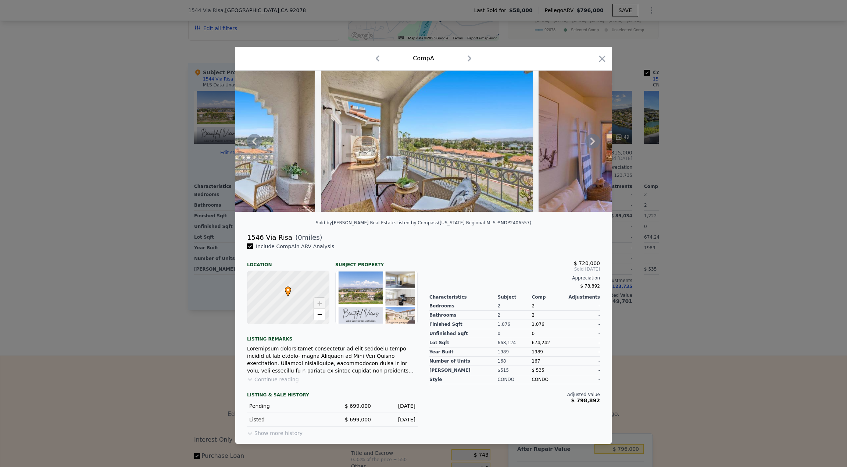
click at [141, 245] on div at bounding box center [423, 233] width 847 height 467
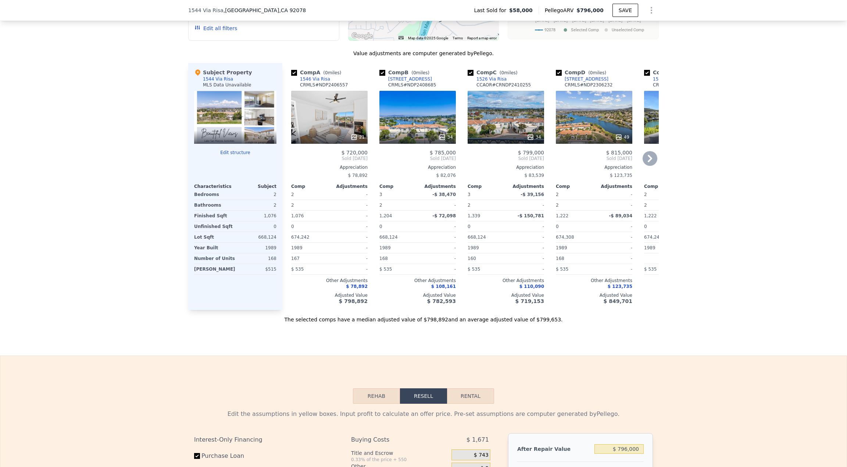
click at [426, 128] on div "34" at bounding box center [418, 117] width 76 height 53
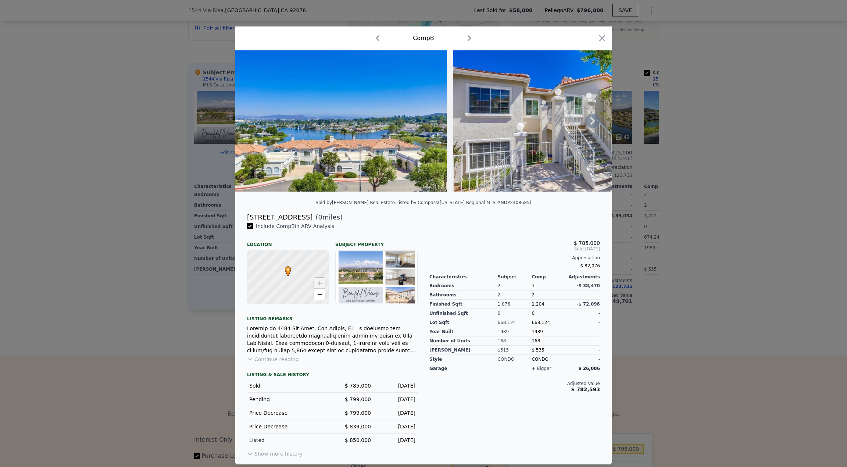
click at [590, 120] on icon at bounding box center [592, 121] width 15 height 15
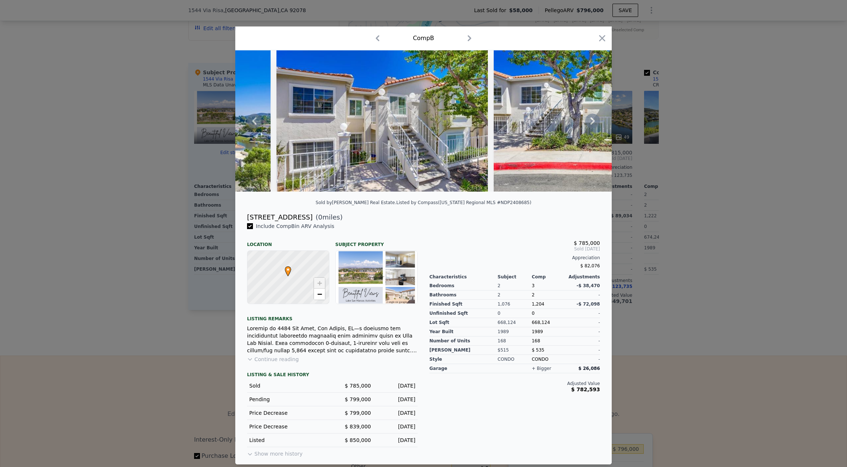
click at [590, 120] on icon at bounding box center [592, 121] width 15 height 15
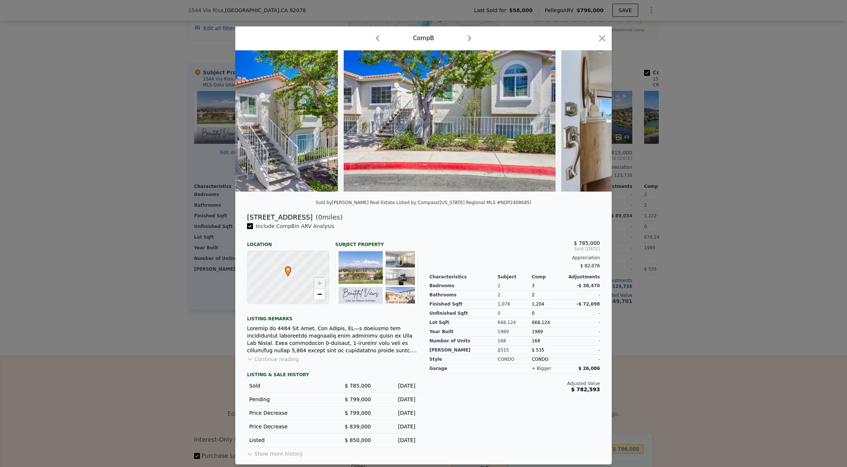
scroll to position [0, 353]
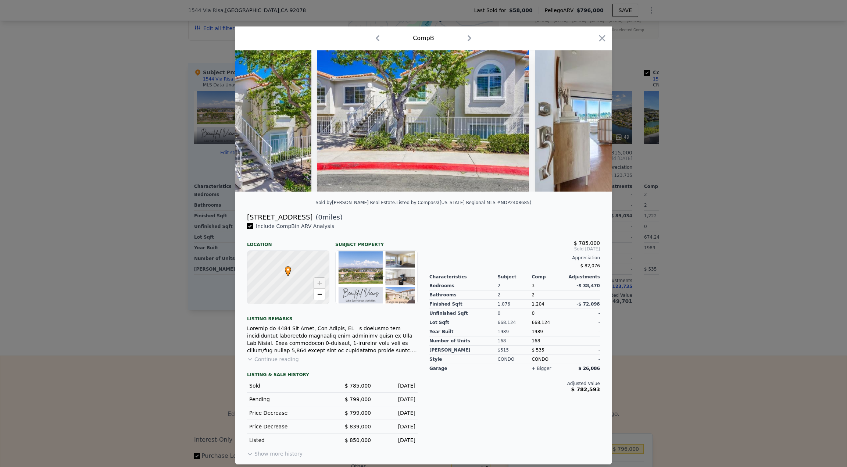
click at [590, 120] on div at bounding box center [423, 120] width 377 height 141
click at [594, 121] on icon at bounding box center [593, 120] width 4 height 7
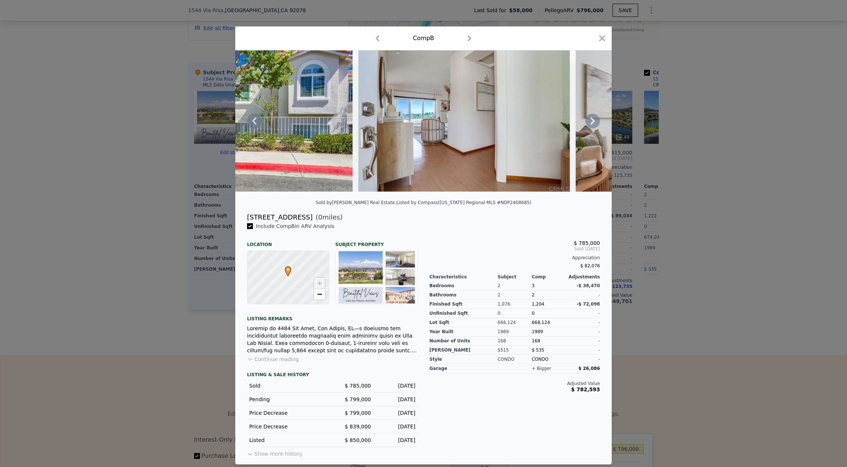
click at [594, 121] on icon at bounding box center [593, 120] width 4 height 7
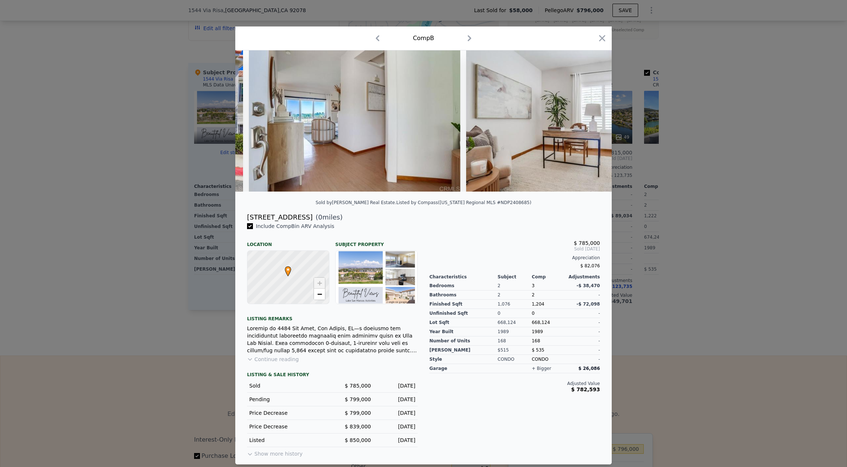
scroll to position [0, 706]
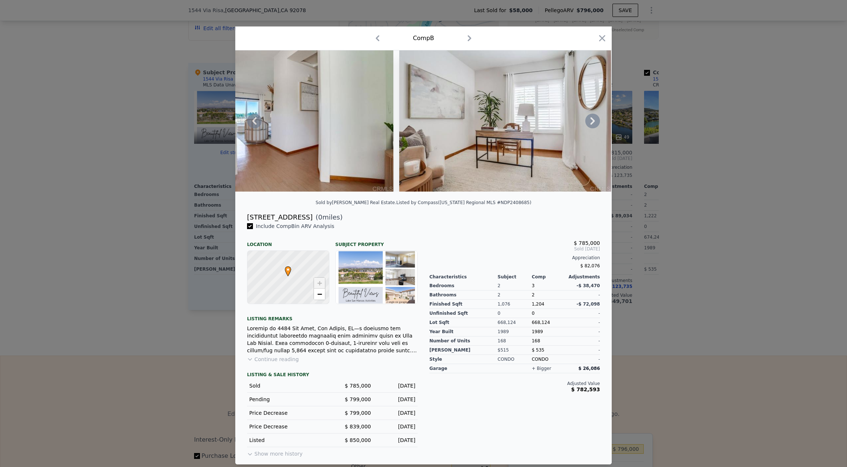
click at [594, 121] on icon at bounding box center [593, 120] width 4 height 7
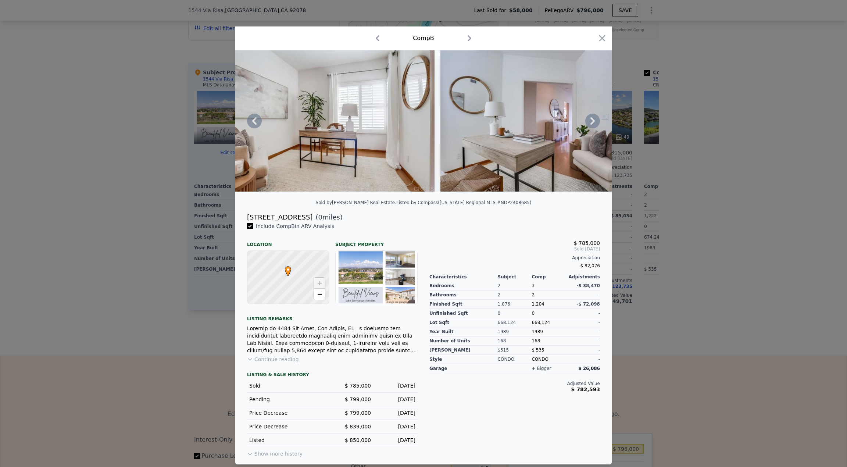
click at [594, 121] on icon at bounding box center [593, 120] width 4 height 7
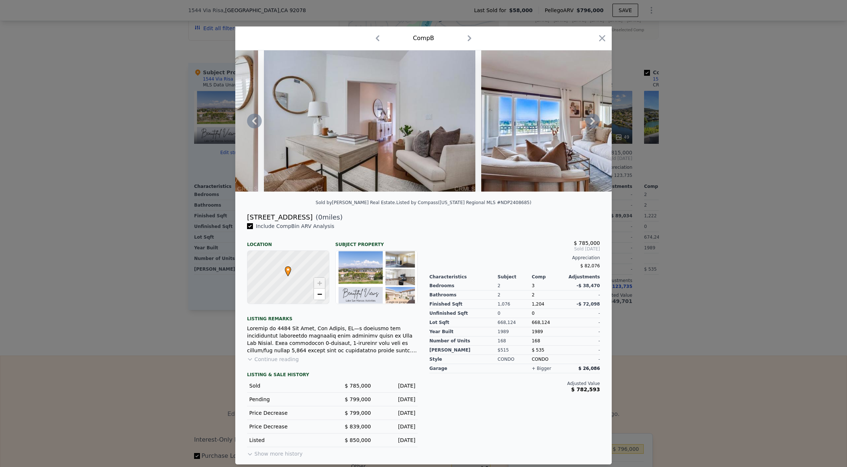
click at [594, 121] on icon at bounding box center [593, 120] width 4 height 7
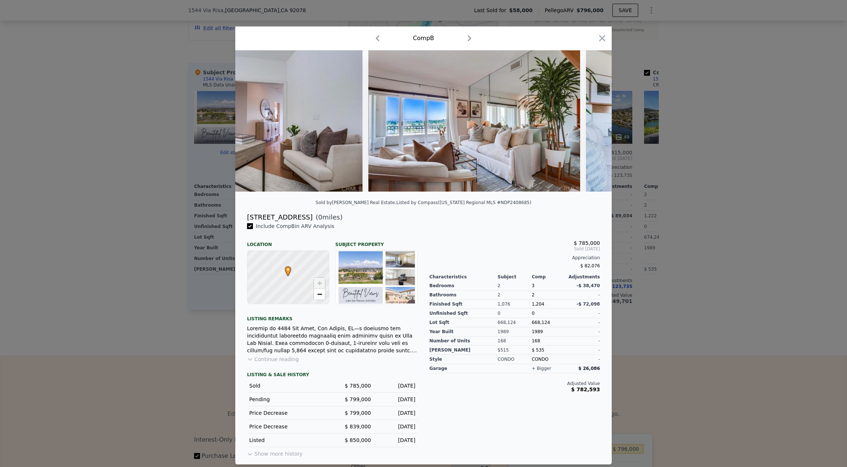
scroll to position [0, 1236]
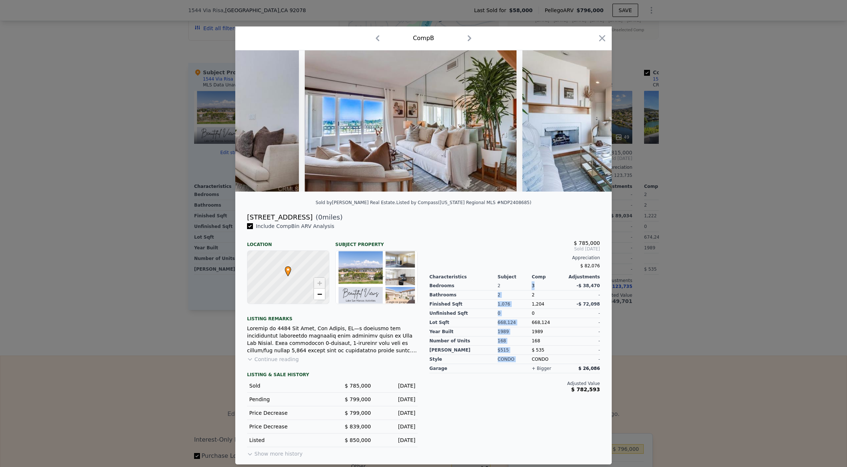
drag, startPoint x: 531, startPoint y: 289, endPoint x: 538, endPoint y: 288, distance: 7.0
click at [538, 288] on div "Bedrooms Bathrooms Finished Sqft Unfinished Sqft Lot Sqft Year Built Number of …" at bounding box center [515, 322] width 171 height 84
click at [670, 338] on div at bounding box center [423, 233] width 847 height 467
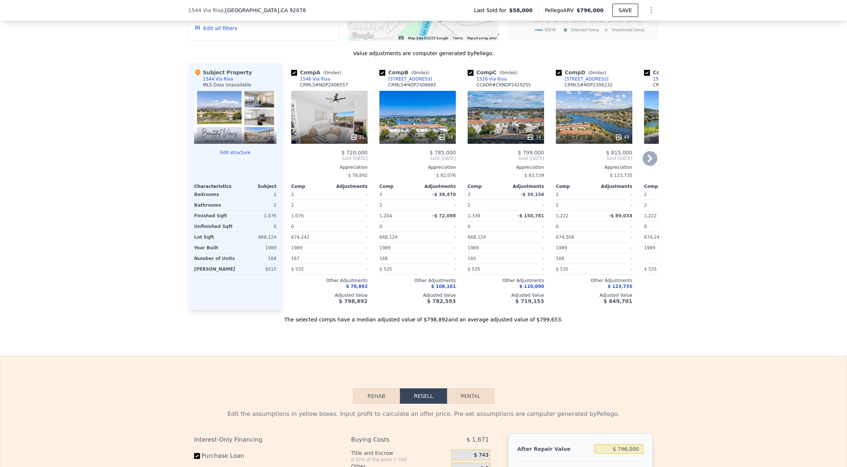
click at [649, 162] on icon at bounding box center [650, 158] width 4 height 7
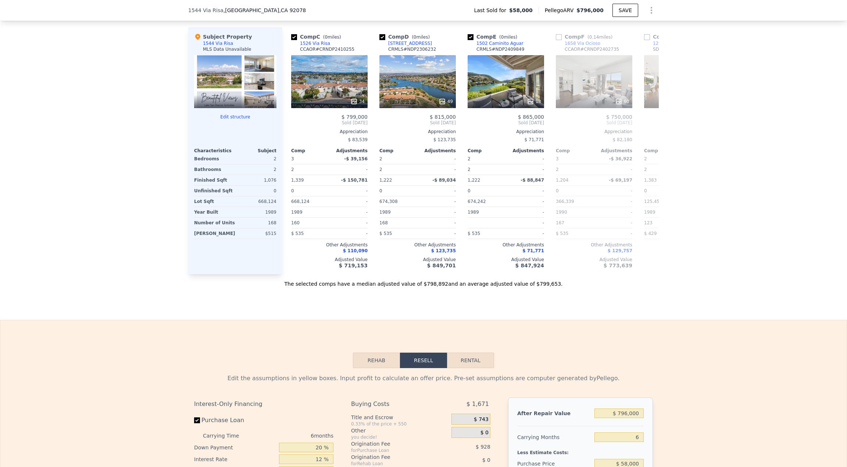
scroll to position [696, 0]
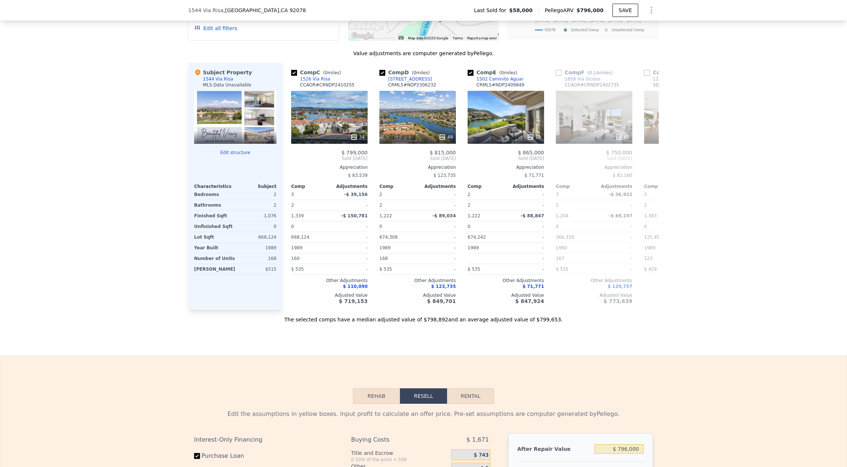
click at [228, 127] on div at bounding box center [235, 117] width 82 height 53
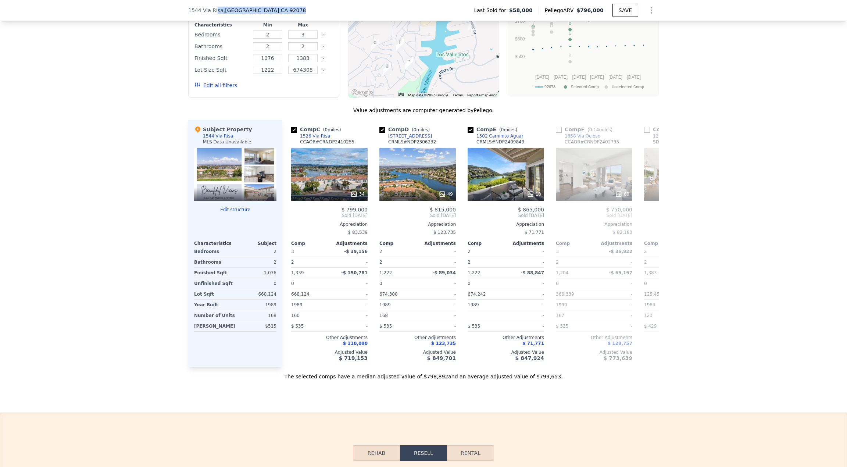
scroll to position [636, 0]
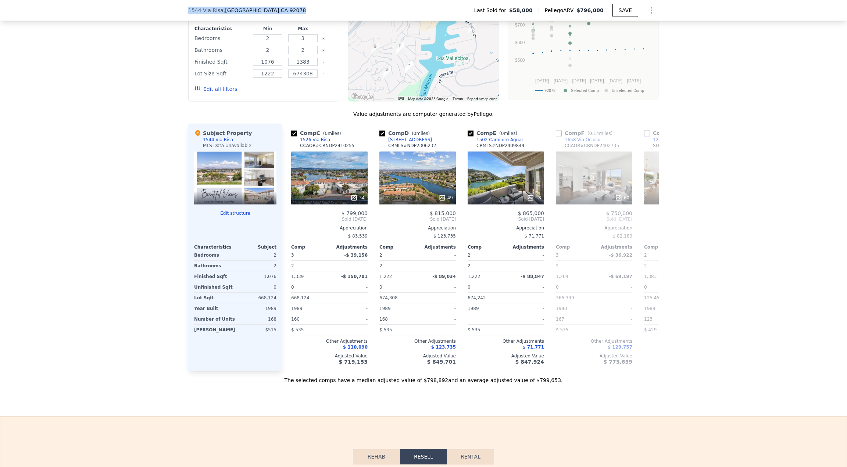
drag, startPoint x: 282, startPoint y: 7, endPoint x: 185, endPoint y: 8, distance: 96.4
click at [188, 8] on div "1544 Via Risa , Lake San Marcos , CA 92078" at bounding box center [250, 10] width 124 height 7
copy div "1544 Via Risa , Lake San Marcos , CA 92078"
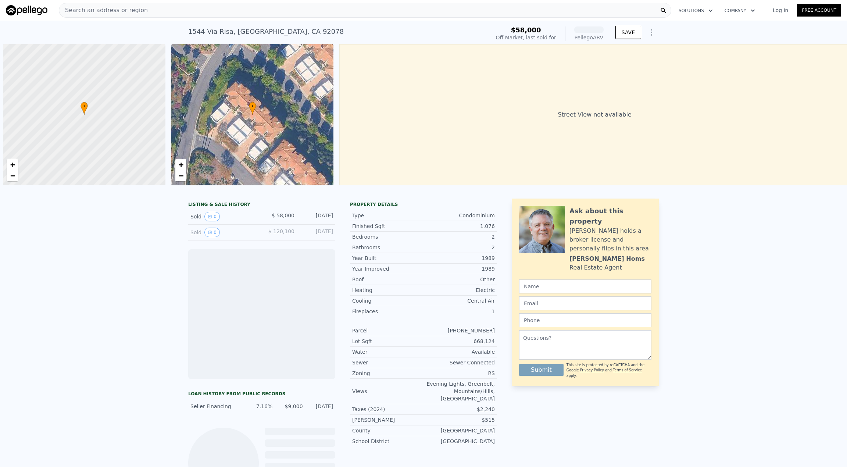
scroll to position [0, 3]
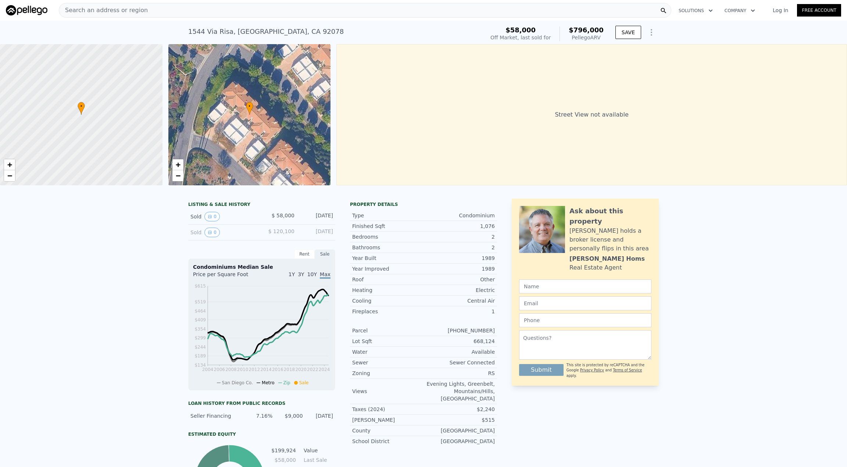
drag, startPoint x: 163, startPoint y: 192, endPoint x: 340, endPoint y: 192, distance: 176.9
click at [329, 193] on div at bounding box center [423, 188] width 847 height 7
drag, startPoint x: 431, startPoint y: 191, endPoint x: 268, endPoint y: 184, distance: 163.1
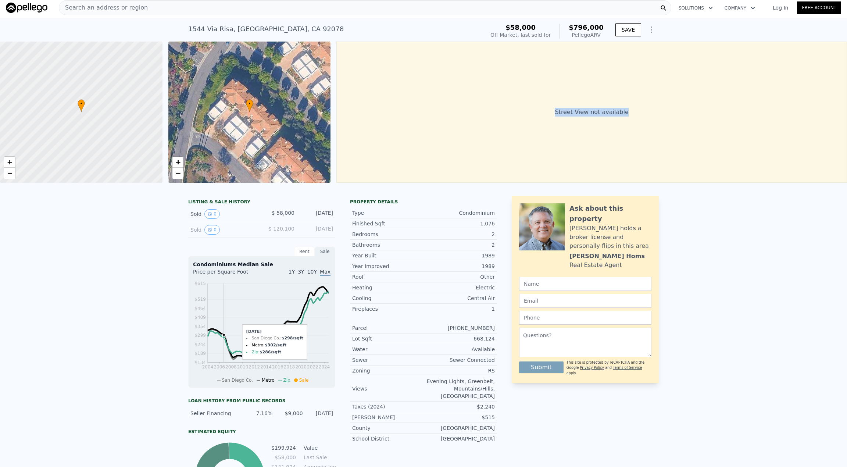
scroll to position [0, 0]
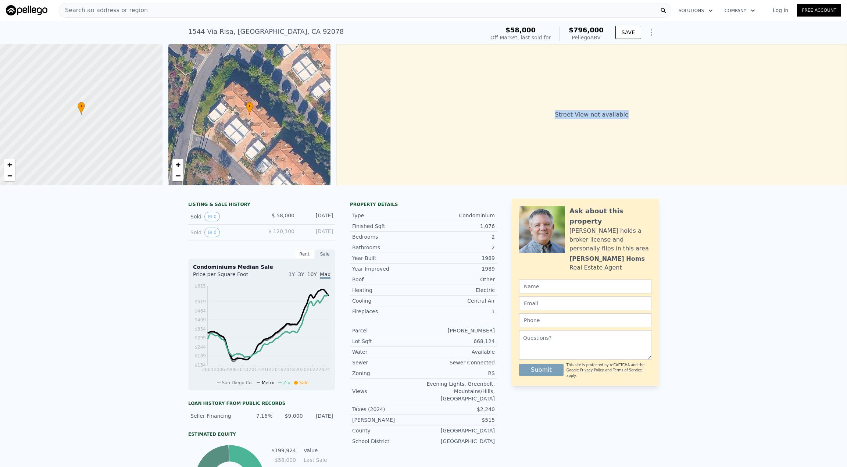
click at [406, 110] on div "Street View not available" at bounding box center [592, 114] width 511 height 141
click at [533, 116] on div "Street View not available" at bounding box center [592, 114] width 511 height 141
click at [556, 116] on div "Street View not available" at bounding box center [592, 114] width 511 height 141
click at [192, 137] on div "• + −" at bounding box center [249, 114] width 163 height 141
click at [194, 138] on div "• + −" at bounding box center [249, 114] width 163 height 141
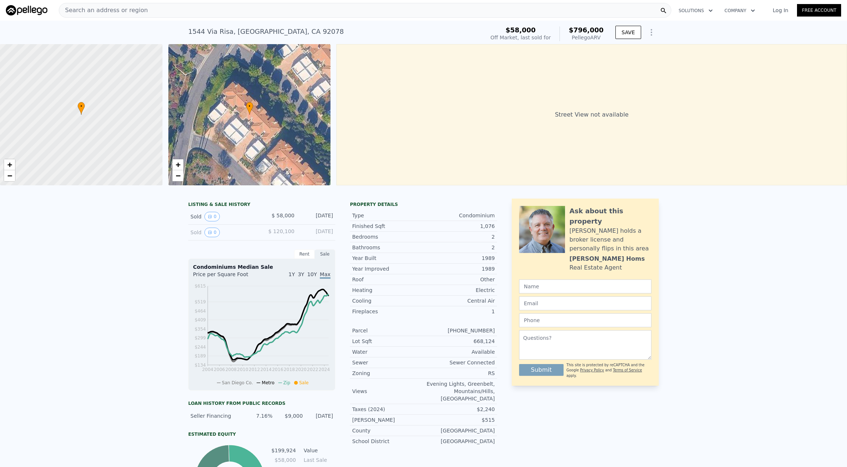
click at [649, 34] on icon "Show Options" at bounding box center [651, 32] width 9 height 9
click at [657, 108] on div "Street View not available" at bounding box center [592, 114] width 511 height 141
